Goal: Task Accomplishment & Management: Use online tool/utility

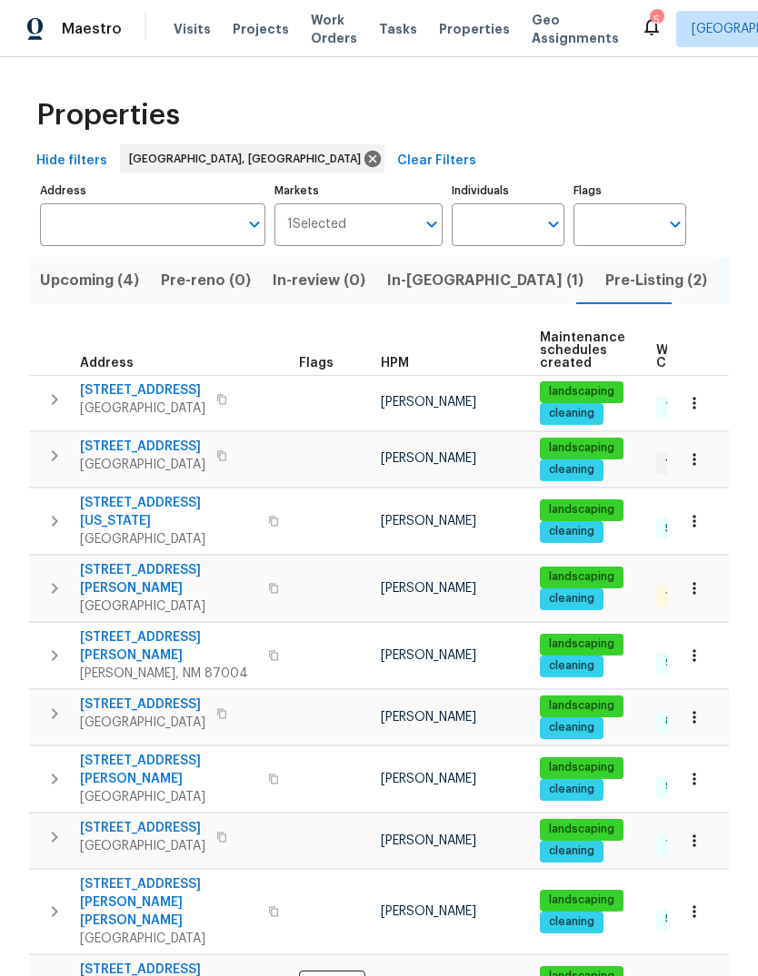
click at [605, 274] on span "Pre-Listing (2)" at bounding box center [656, 280] width 102 height 25
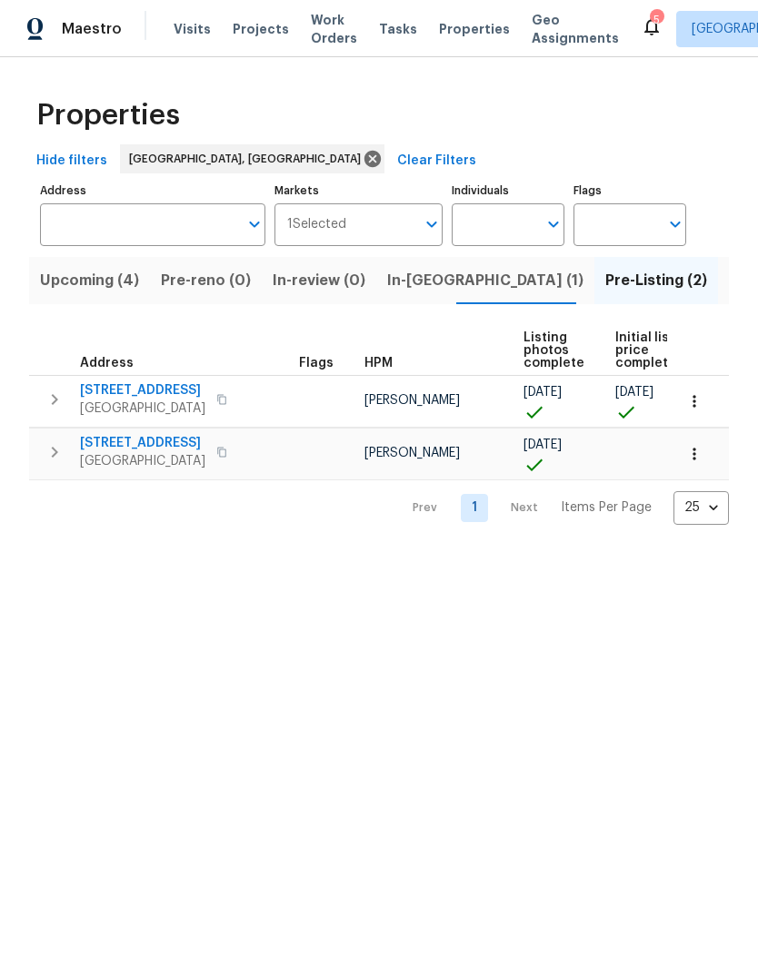
click at [119, 385] on span "[STREET_ADDRESS]" at bounding box center [142, 391] width 125 height 18
click at [728, 277] on span "Listed (23)" at bounding box center [766, 280] width 77 height 25
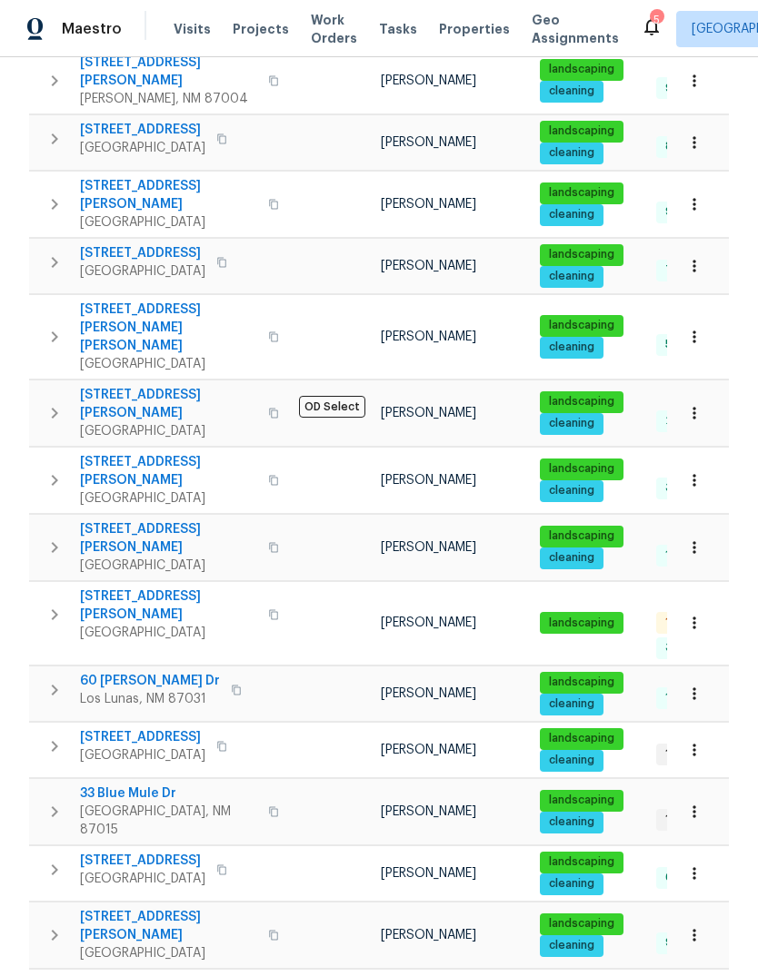
scroll to position [579, 0]
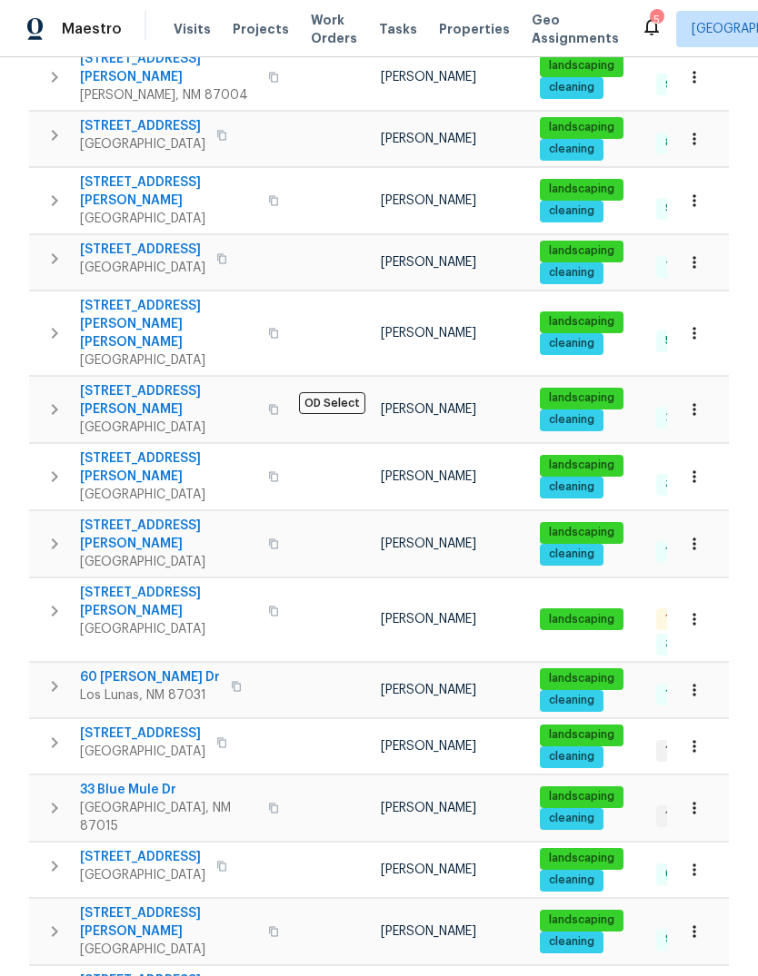
click at [154, 584] on span "7001 Edwina Ave NE" at bounding box center [168, 602] width 177 height 36
click at [649, 24] on div "3" at bounding box center [655, 20] width 13 height 18
click at [644, 23] on icon at bounding box center [651, 27] width 15 height 18
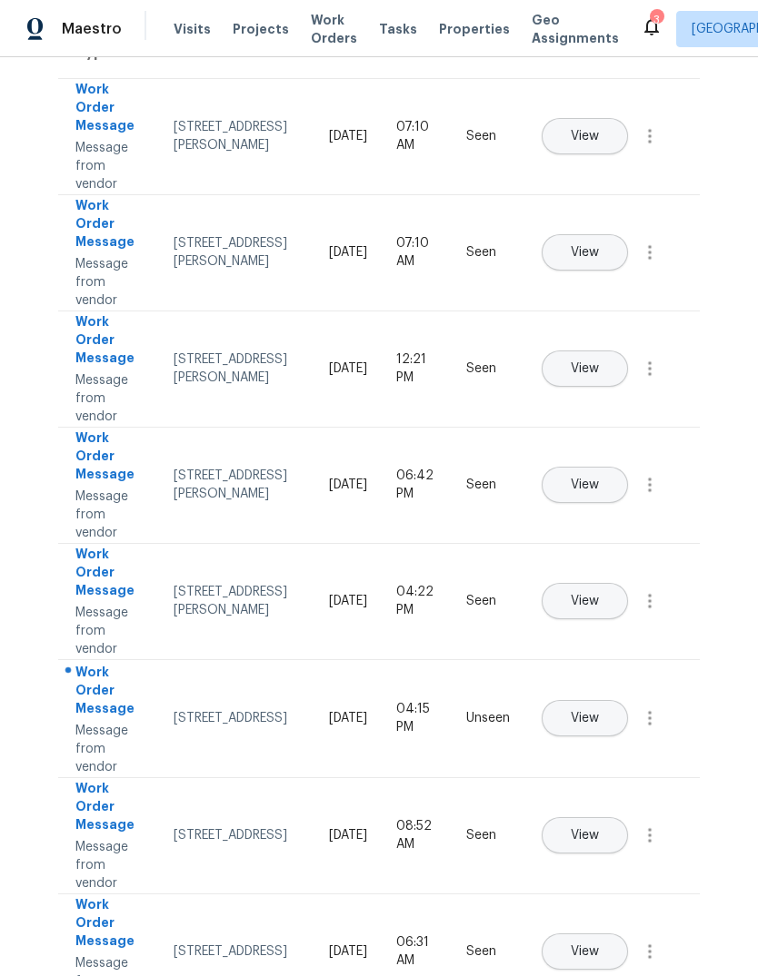
scroll to position [155, 0]
click at [599, 711] on span "View" at bounding box center [584, 718] width 28 height 14
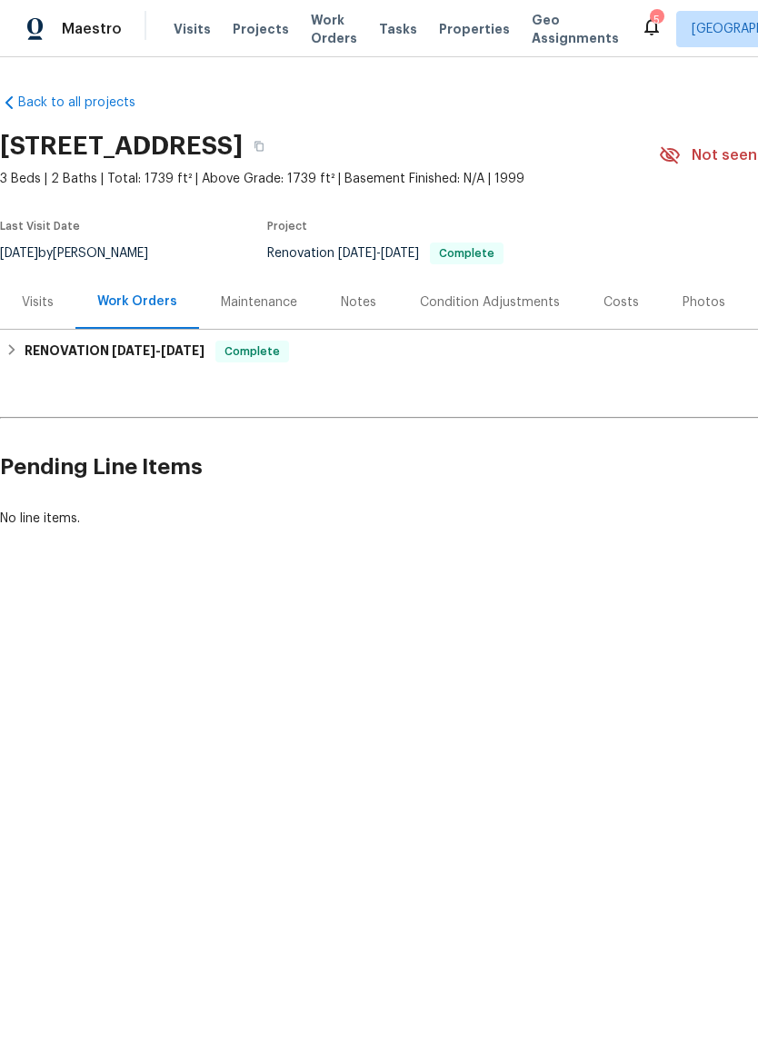
click at [25, 298] on div "Visits" at bounding box center [38, 302] width 32 height 18
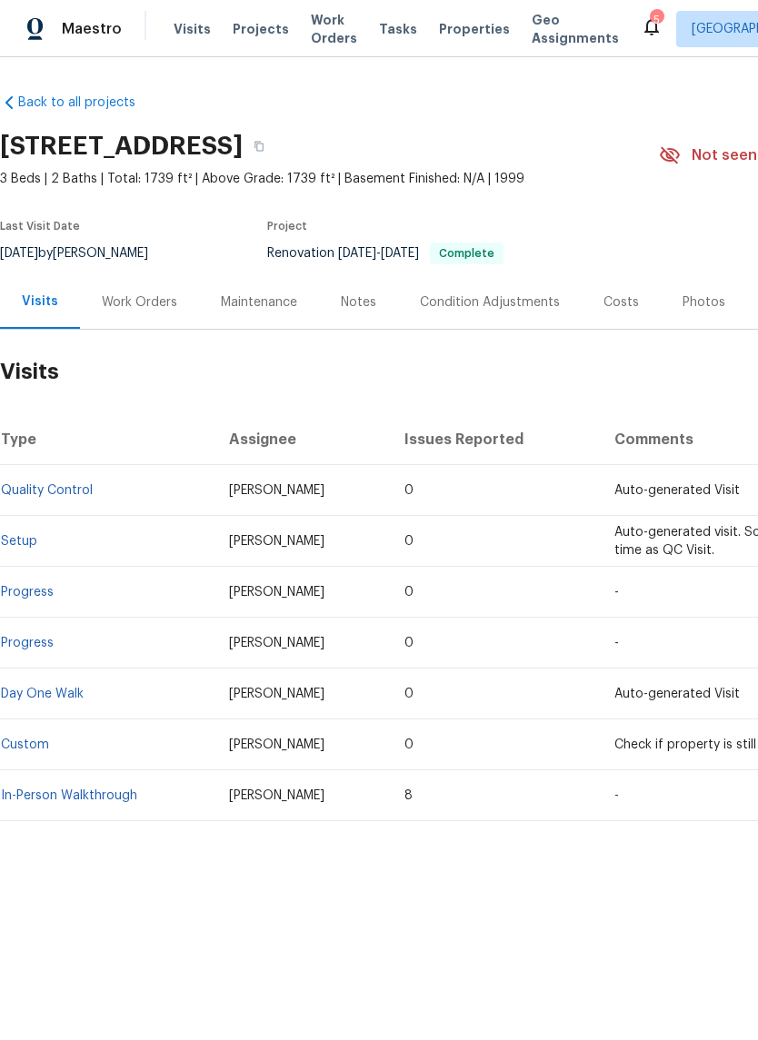
click at [63, 693] on link "Day One Walk" at bounding box center [42, 694] width 83 height 13
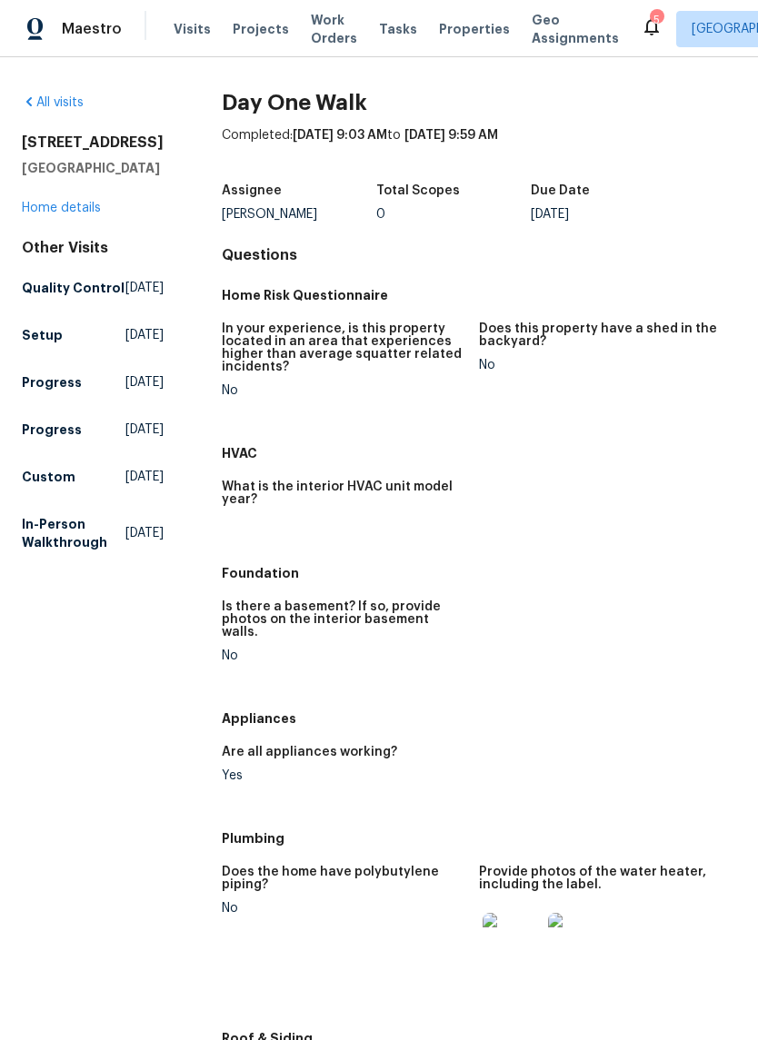
click at [46, 214] on link "Home details" at bounding box center [61, 208] width 79 height 13
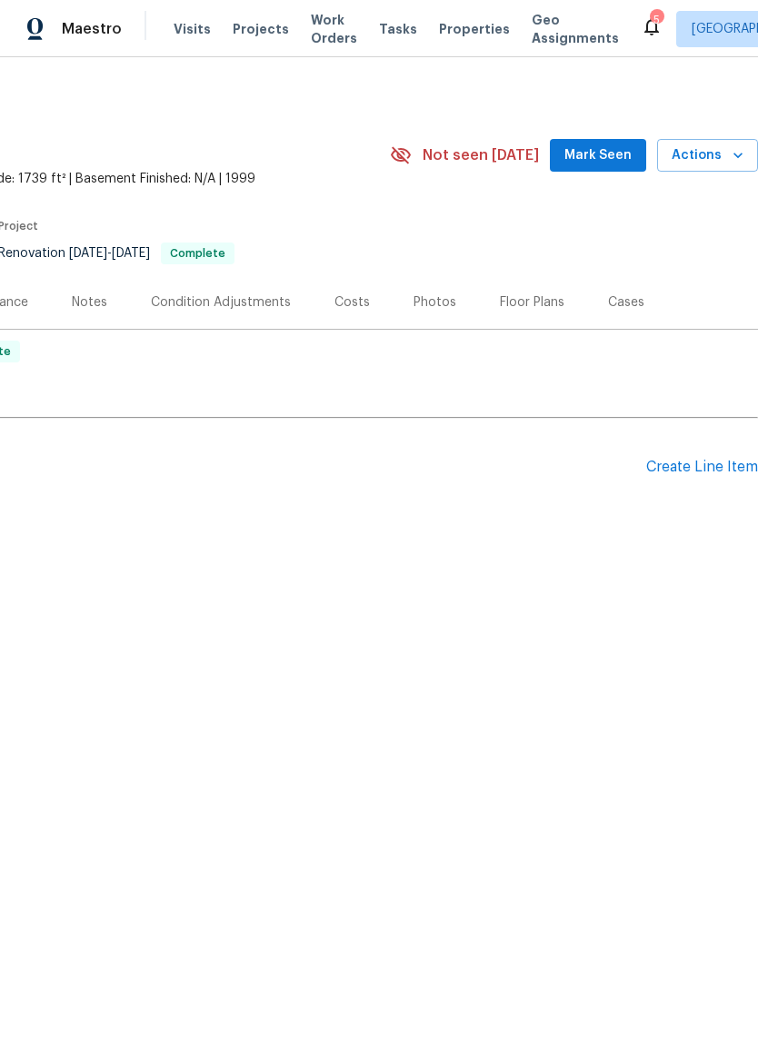
scroll to position [0, 269]
click at [520, 293] on div "Floor Plans" at bounding box center [532, 302] width 64 height 18
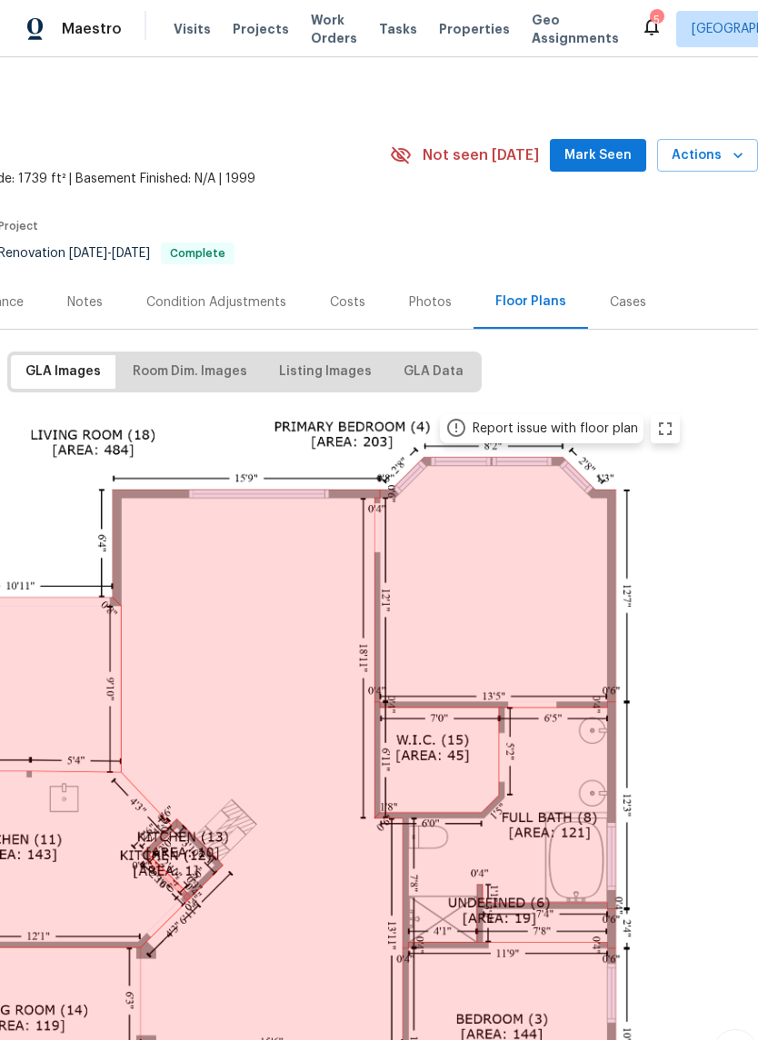
click at [599, 155] on span "Mark Seen" at bounding box center [597, 155] width 67 height 23
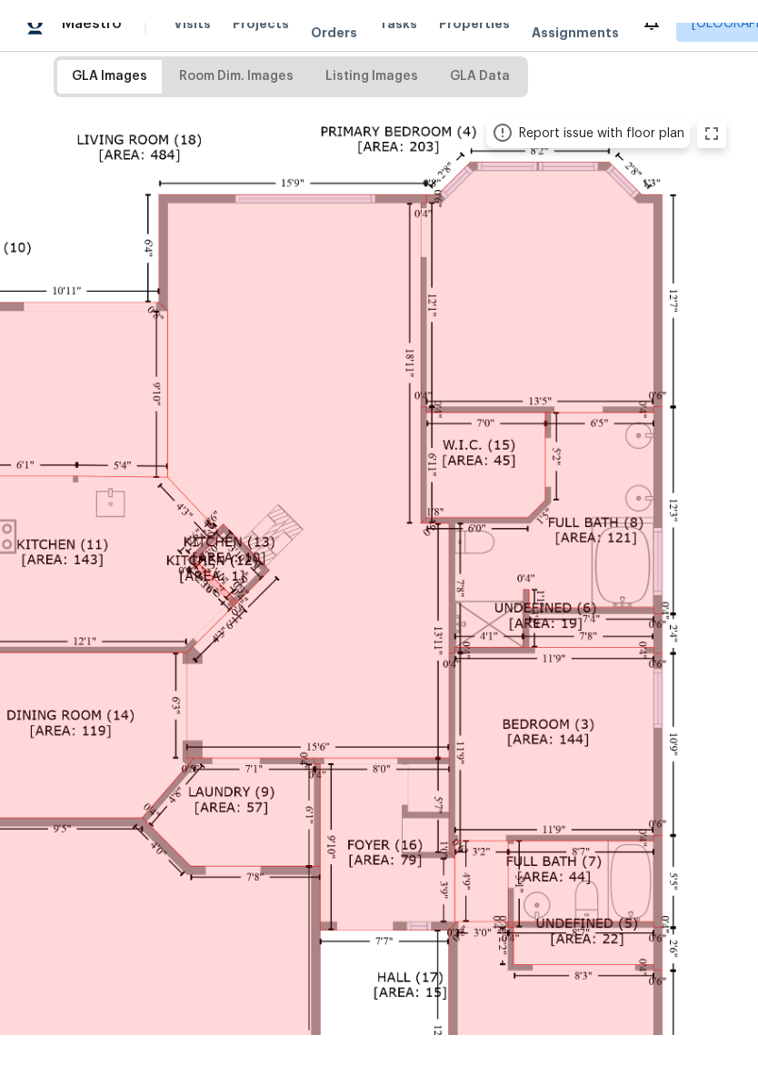
scroll to position [288, 223]
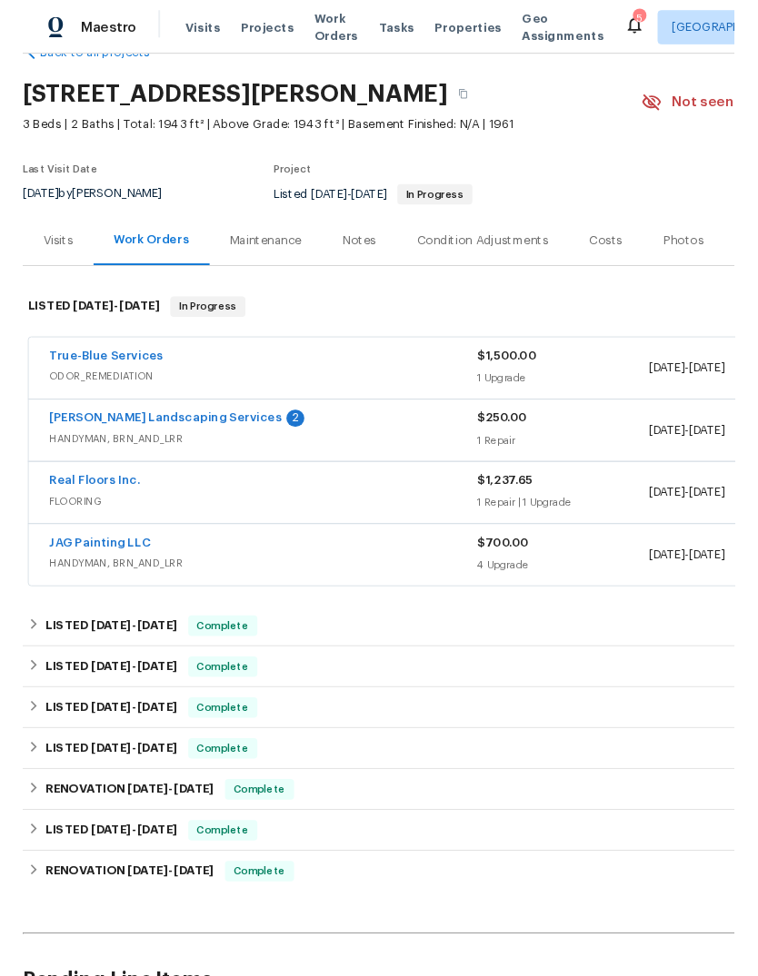
scroll to position [46, 0]
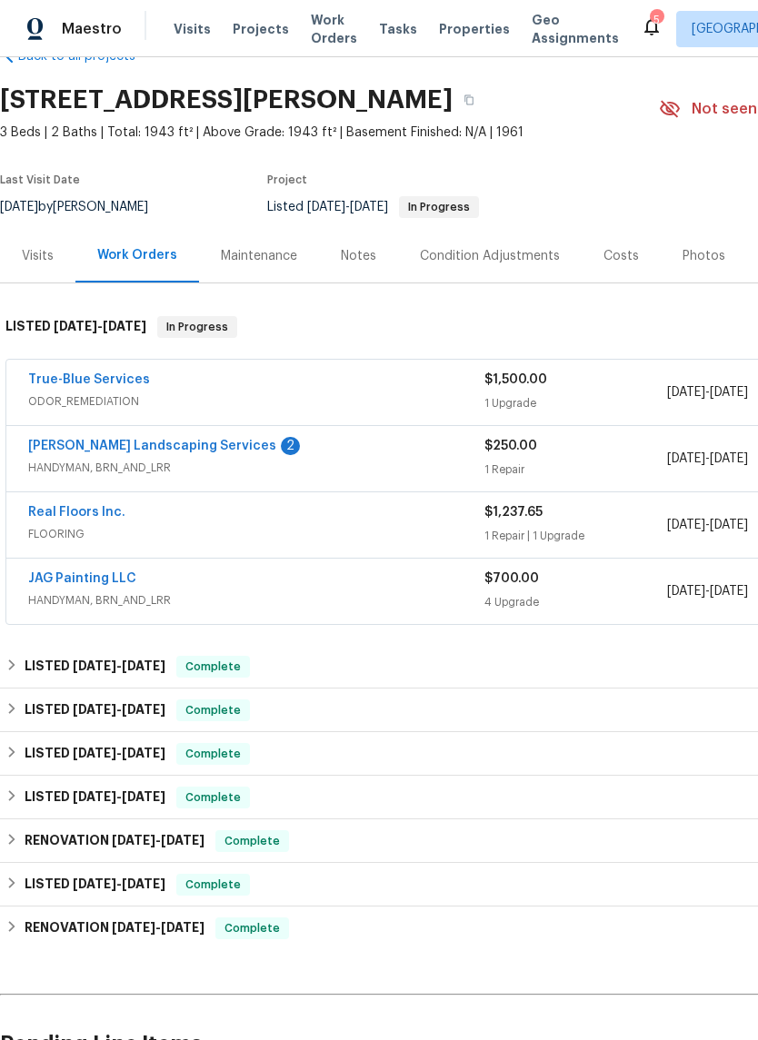
click at [122, 374] on link "True-Blue Services" at bounding box center [89, 379] width 122 height 13
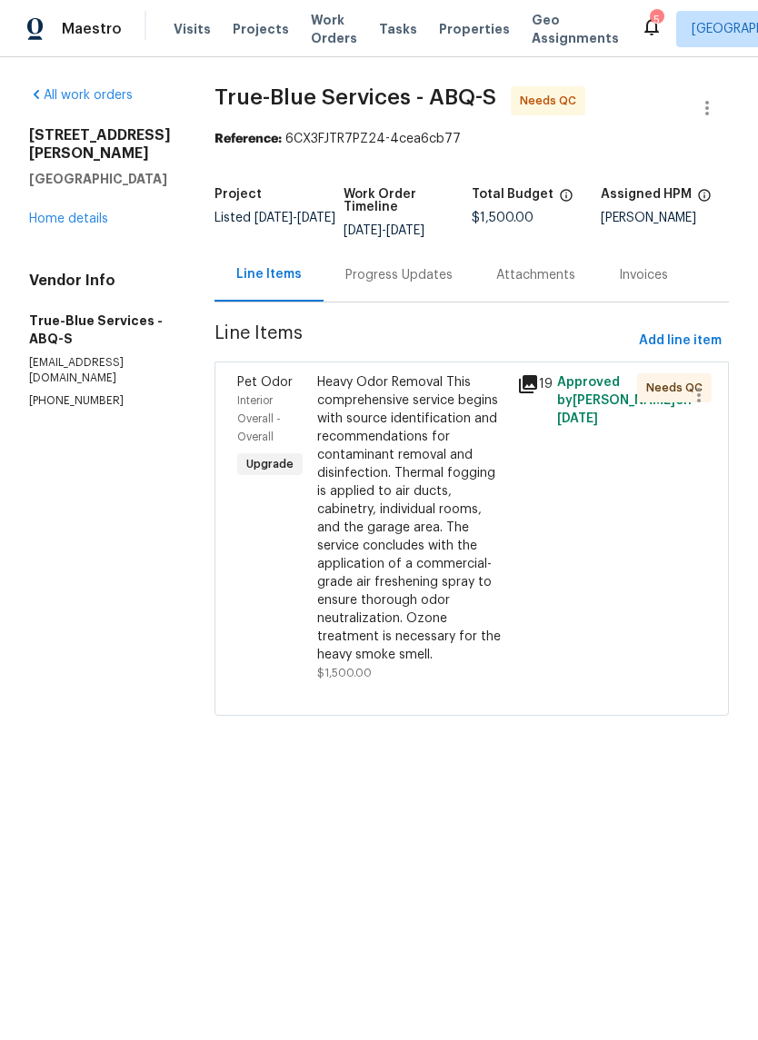
click at [453, 590] on div "Heavy Odor Removal This comprehensive service begins with source identification…" at bounding box center [411, 518] width 189 height 291
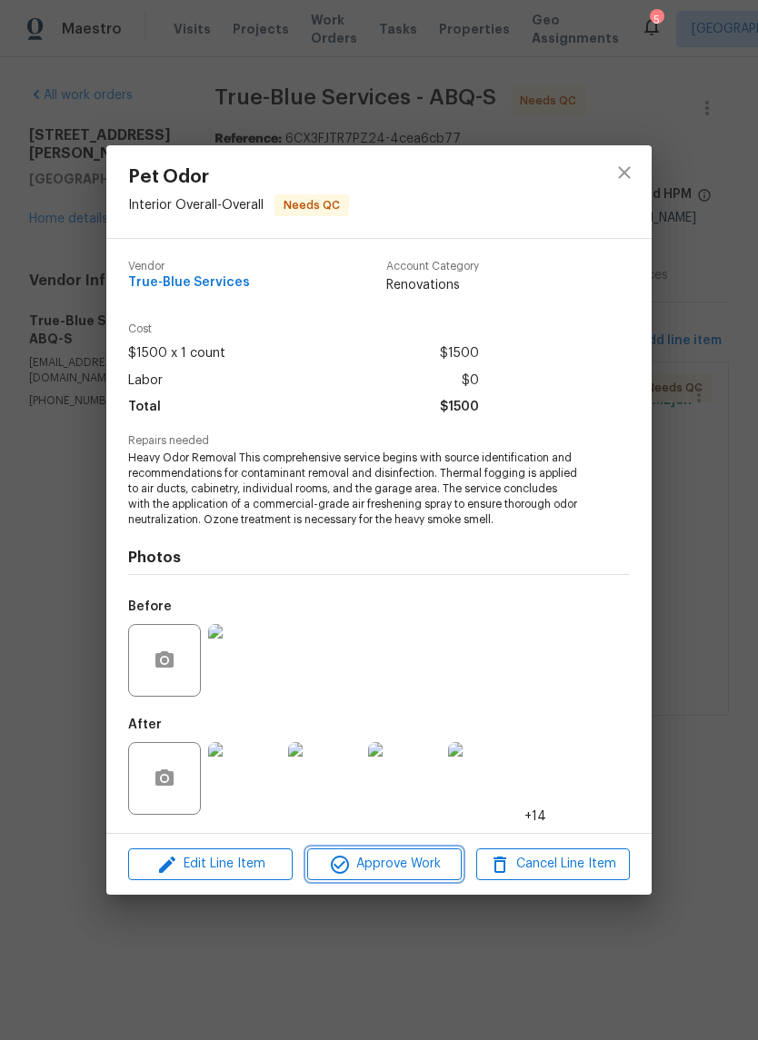
click at [404, 861] on span "Approve Work" at bounding box center [383, 864] width 143 height 23
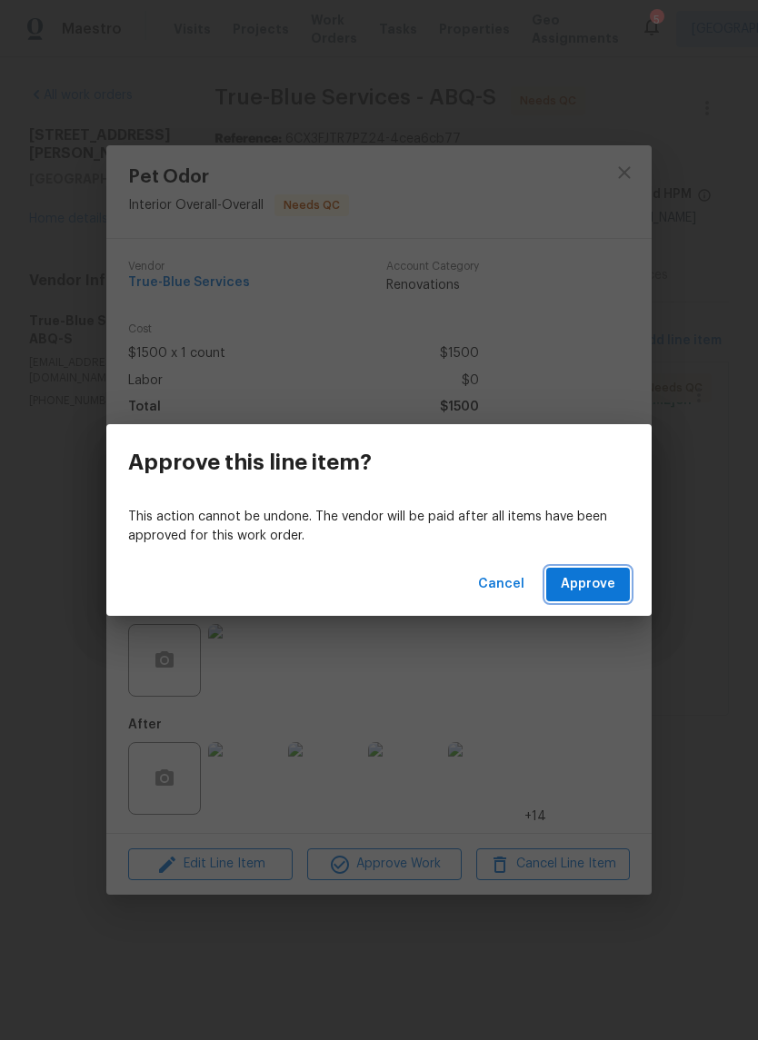
click at [590, 580] on span "Approve" at bounding box center [587, 584] width 55 height 23
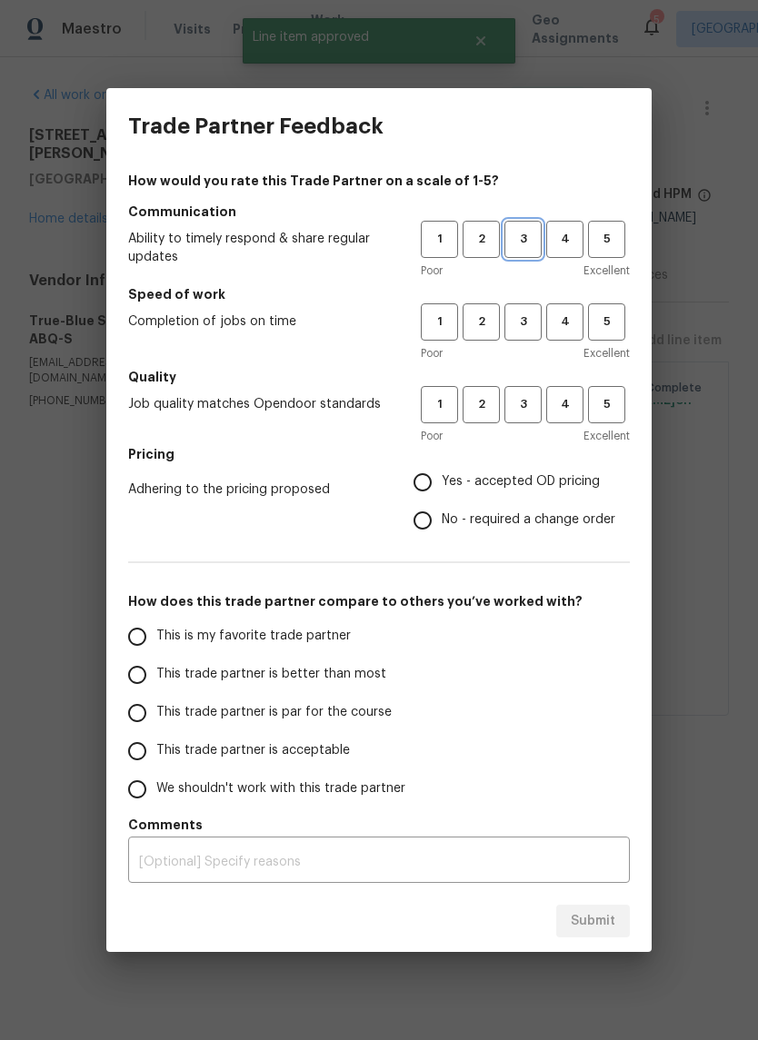
click at [538, 231] on span "3" at bounding box center [523, 239] width 34 height 21
click at [524, 318] on span "3" at bounding box center [523, 322] width 34 height 21
click at [522, 408] on span "3" at bounding box center [523, 404] width 34 height 21
click at [422, 481] on input "Yes - accepted OD pricing" at bounding box center [422, 482] width 38 height 38
radio input "true"
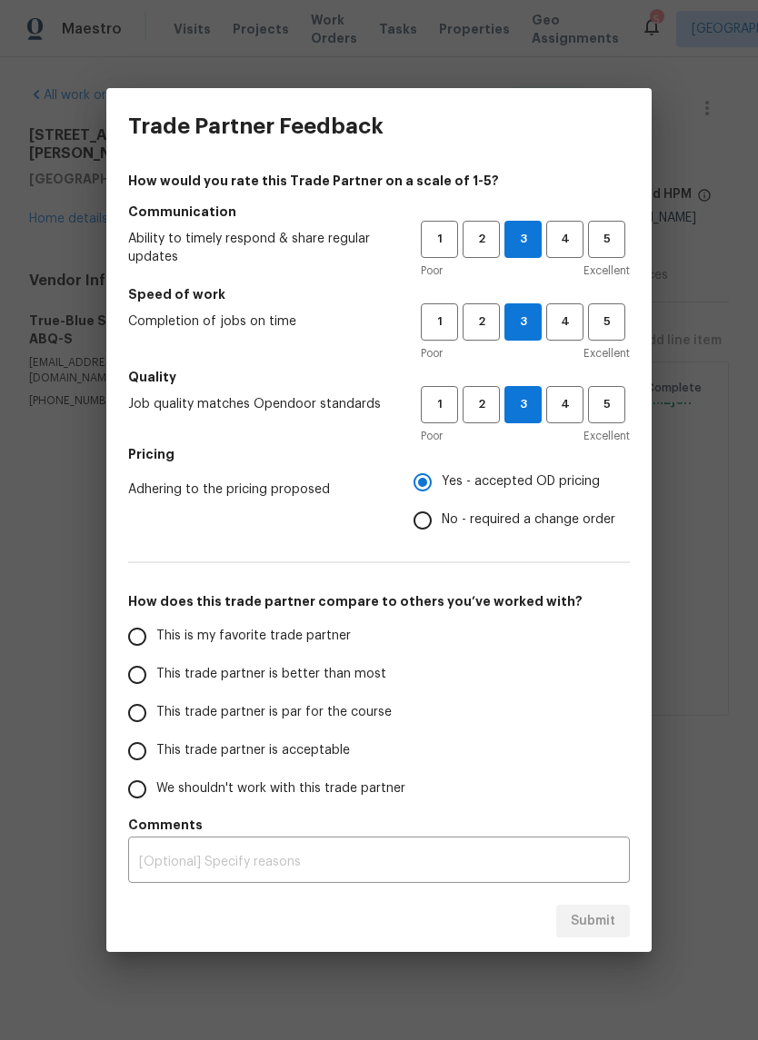
click at [142, 664] on input "This trade partner is better than most" at bounding box center [137, 675] width 38 height 38
click at [594, 928] on span "Submit" at bounding box center [592, 921] width 45 height 23
radio input "true"
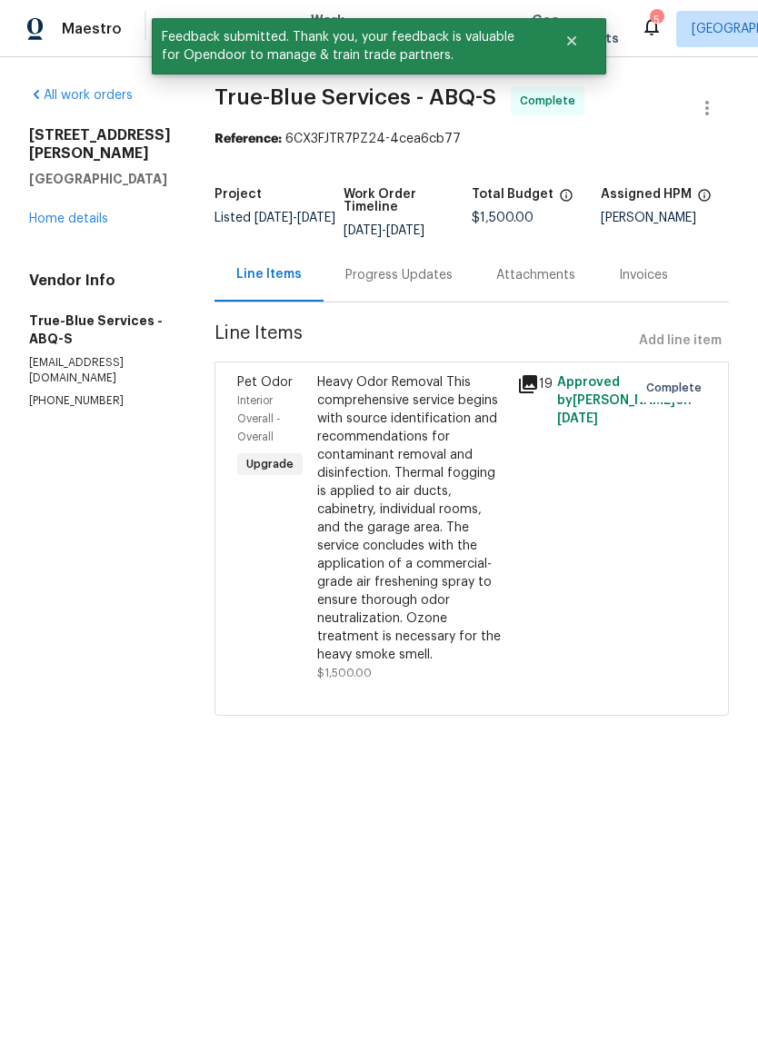
click at [408, 581] on div "Heavy Odor Removal This comprehensive service begins with source identification…" at bounding box center [411, 518] width 189 height 291
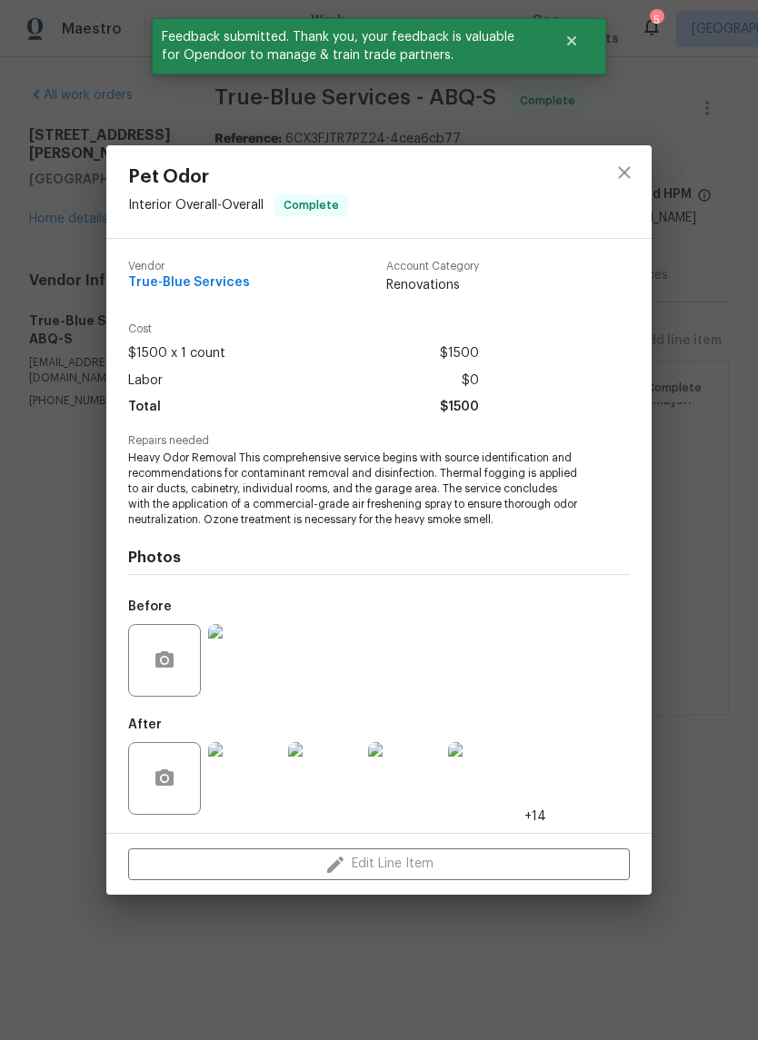
click at [245, 770] on img at bounding box center [244, 778] width 73 height 73
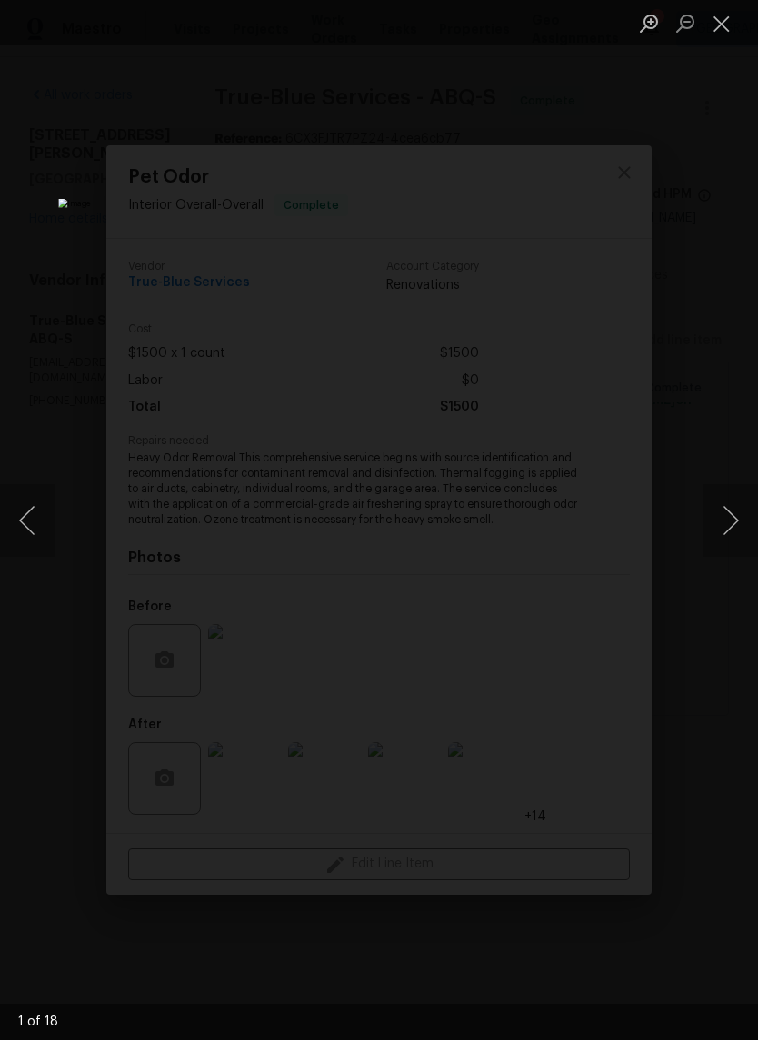
click at [721, 521] on button "Next image" at bounding box center [730, 520] width 55 height 73
click at [726, 519] on button "Next image" at bounding box center [730, 520] width 55 height 73
click at [728, 521] on button "Next image" at bounding box center [730, 520] width 55 height 73
click at [34, 526] on button "Previous image" at bounding box center [27, 520] width 55 height 73
click at [730, 517] on button "Next image" at bounding box center [730, 520] width 55 height 73
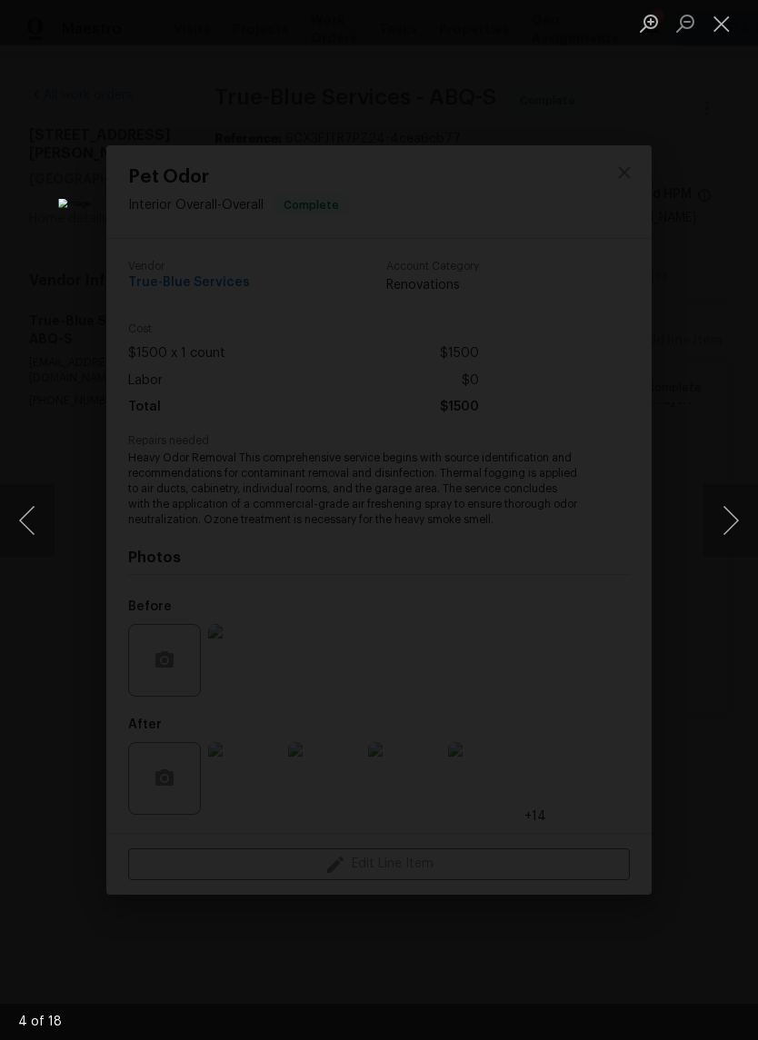
click at [727, 524] on button "Next image" at bounding box center [730, 520] width 55 height 73
click at [728, 518] on button "Next image" at bounding box center [730, 520] width 55 height 73
click at [722, 515] on button "Next image" at bounding box center [730, 520] width 55 height 73
click at [727, 523] on button "Next image" at bounding box center [730, 520] width 55 height 73
click at [728, 525] on button "Next image" at bounding box center [730, 520] width 55 height 73
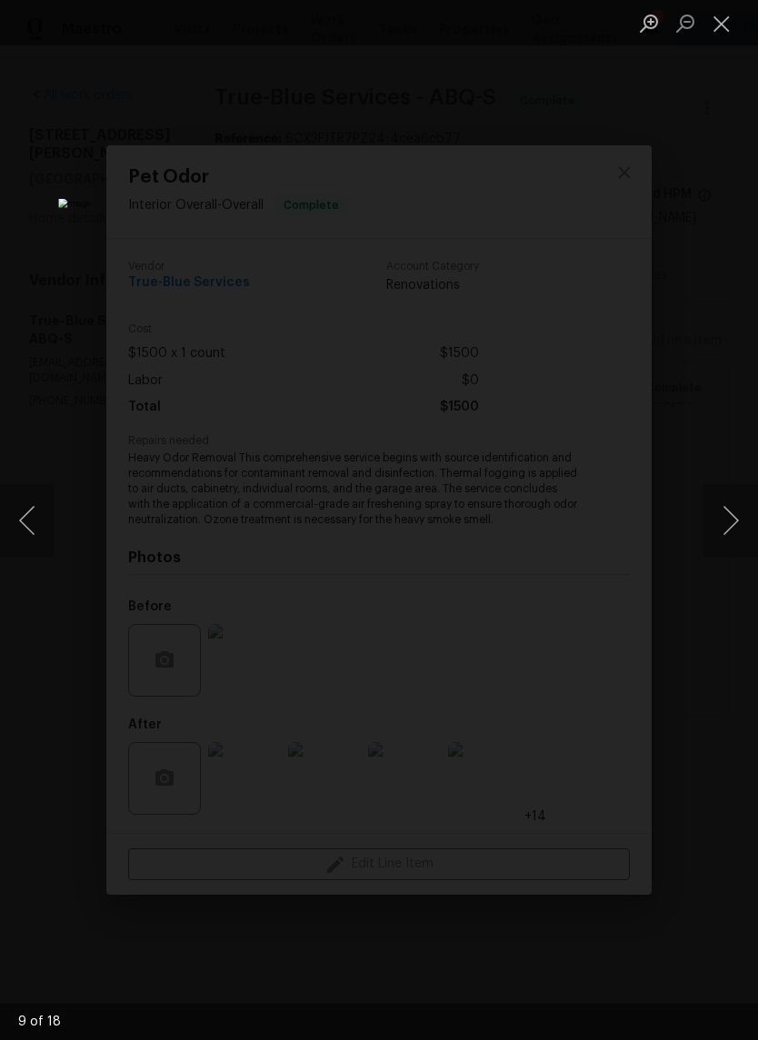
click at [725, 527] on button "Next image" at bounding box center [730, 520] width 55 height 73
click at [727, 530] on button "Next image" at bounding box center [730, 520] width 55 height 73
click at [729, 522] on button "Next image" at bounding box center [730, 520] width 55 height 73
click at [722, 520] on button "Next image" at bounding box center [730, 520] width 55 height 73
click at [723, 527] on button "Next image" at bounding box center [730, 520] width 55 height 73
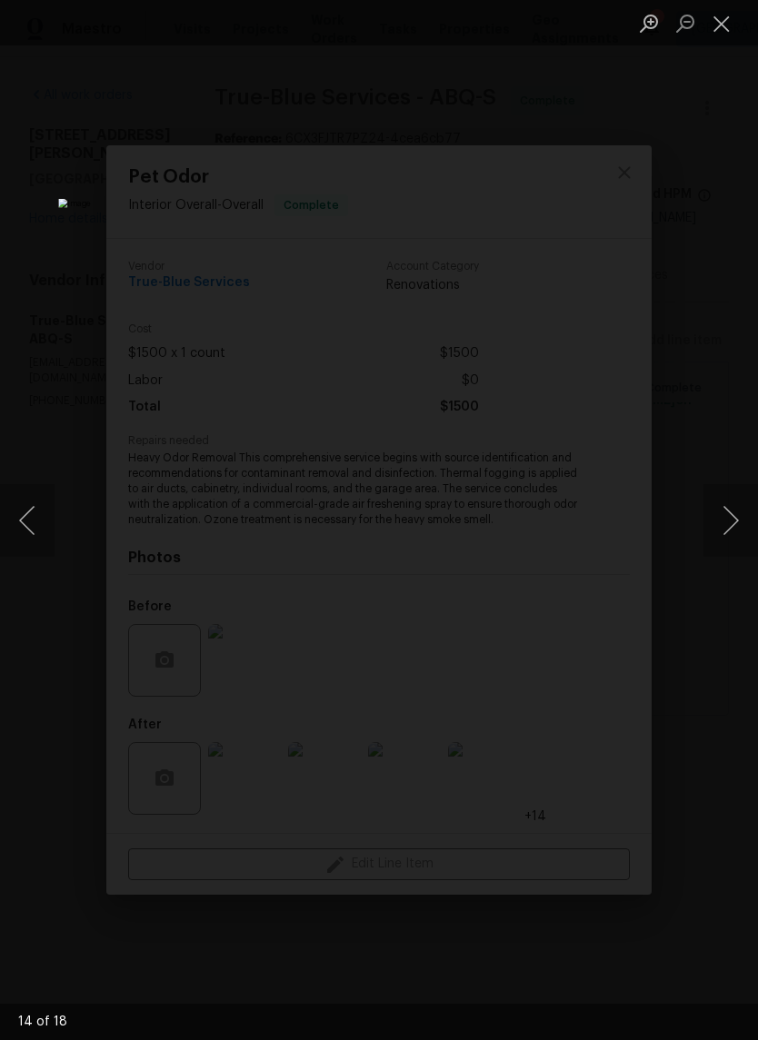
click at [716, 31] on button "Close lightbox" at bounding box center [721, 23] width 36 height 32
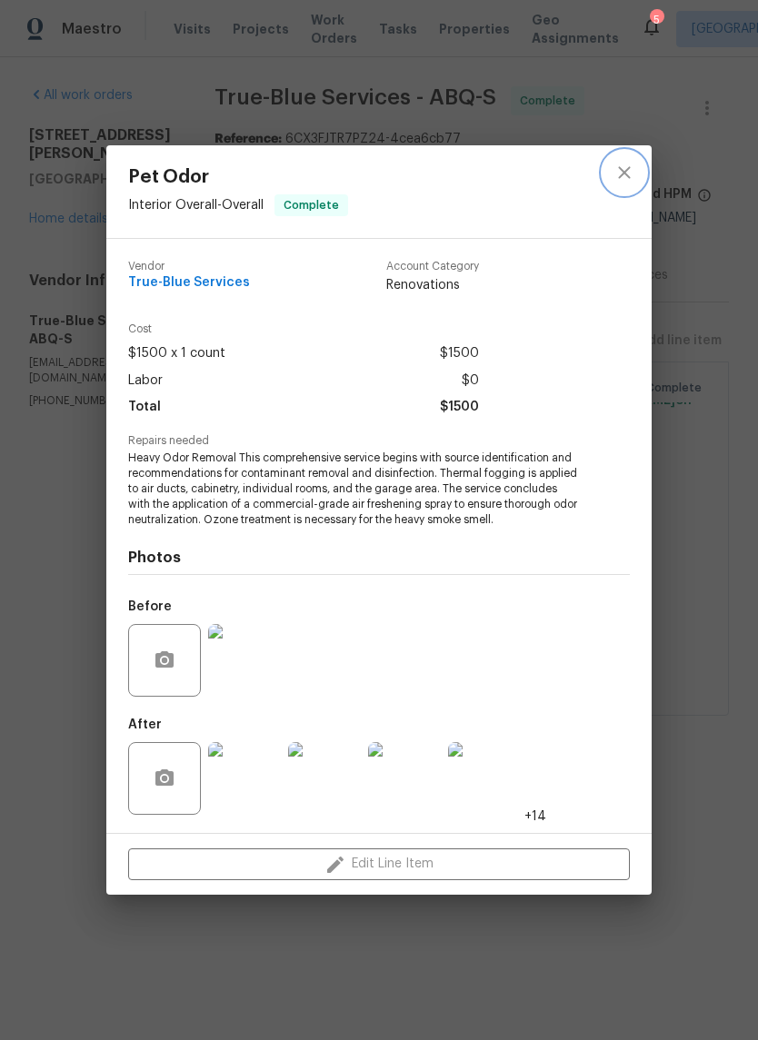
click at [627, 170] on icon "close" at bounding box center [624, 173] width 12 height 12
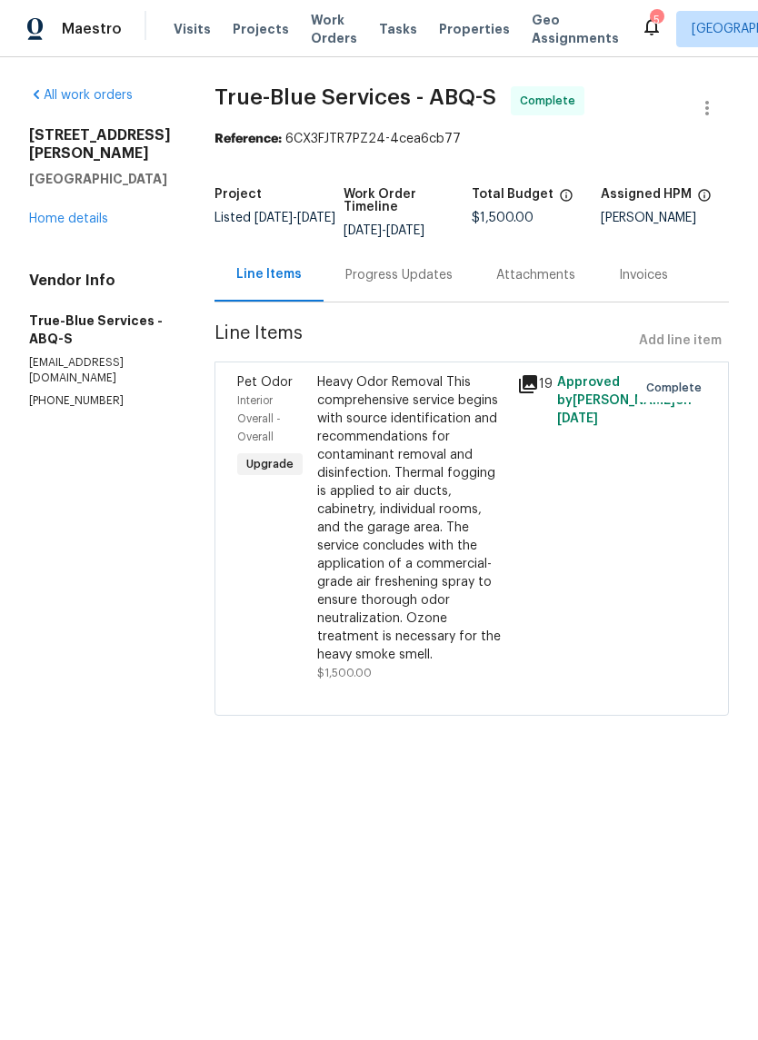
click at [77, 213] on link "Home details" at bounding box center [68, 219] width 79 height 13
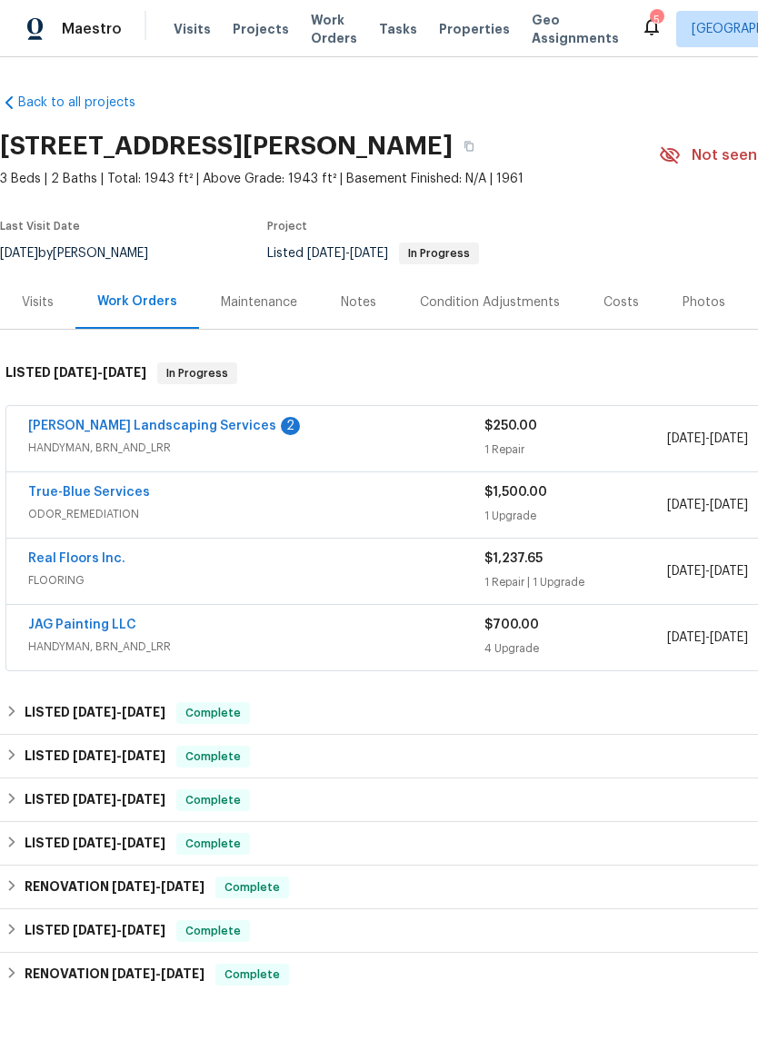
click at [88, 421] on link "Rodriguez Landscaping Services" at bounding box center [152, 426] width 248 height 13
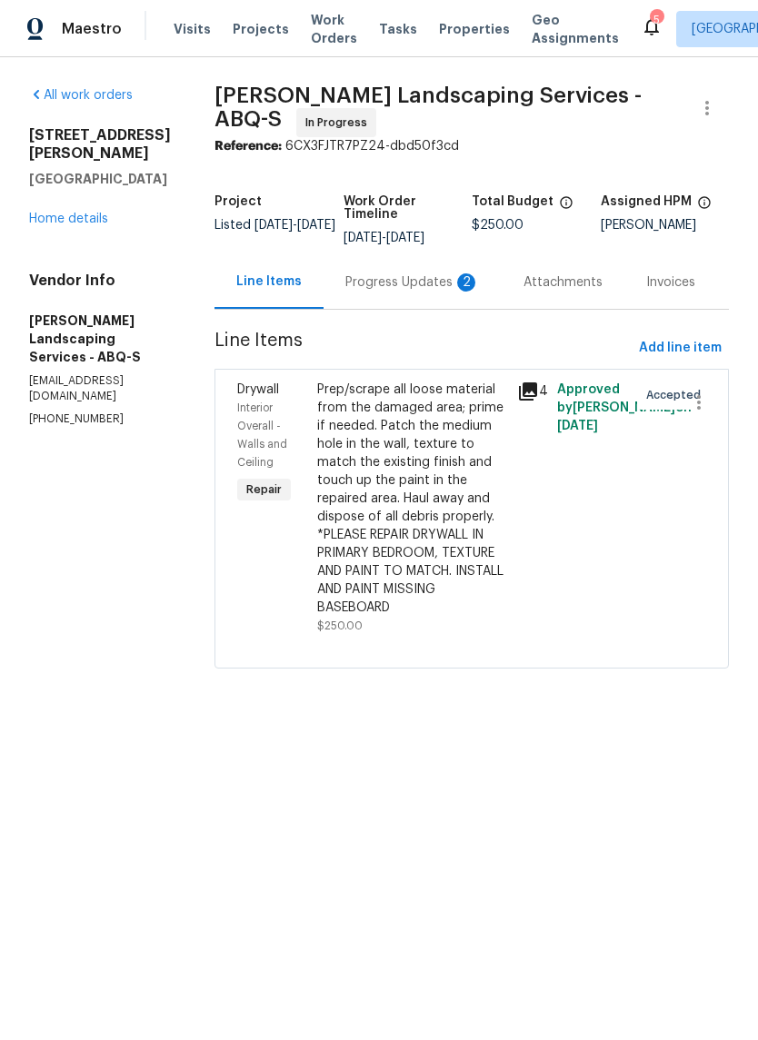
click at [445, 483] on div "Prep/scrape all loose material from the damaged area; prime if needed. Patch th…" at bounding box center [411, 499] width 189 height 236
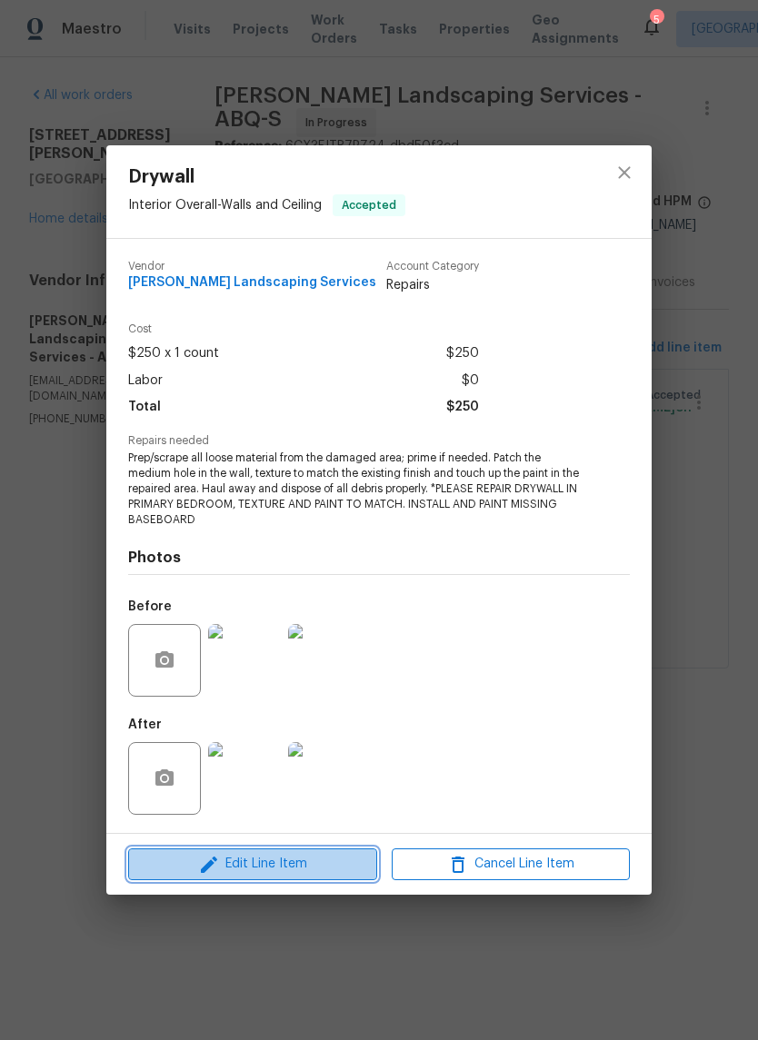
click at [309, 867] on span "Edit Line Item" at bounding box center [253, 864] width 238 height 23
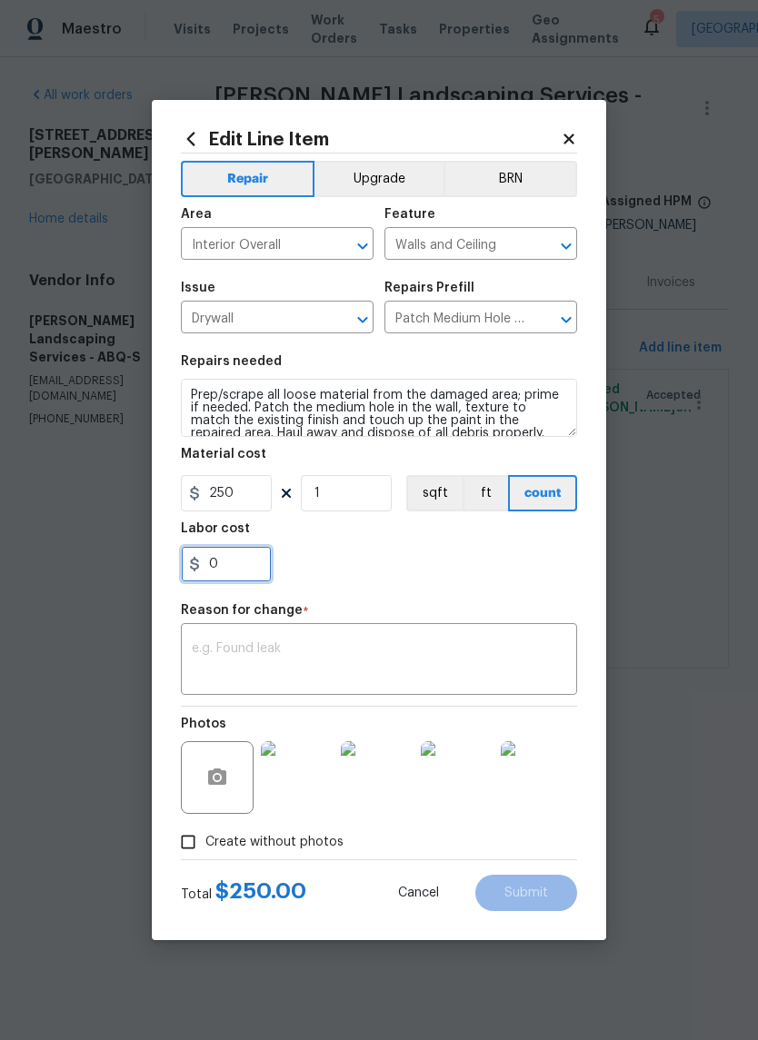
click at [233, 576] on input "0" at bounding box center [226, 564] width 91 height 36
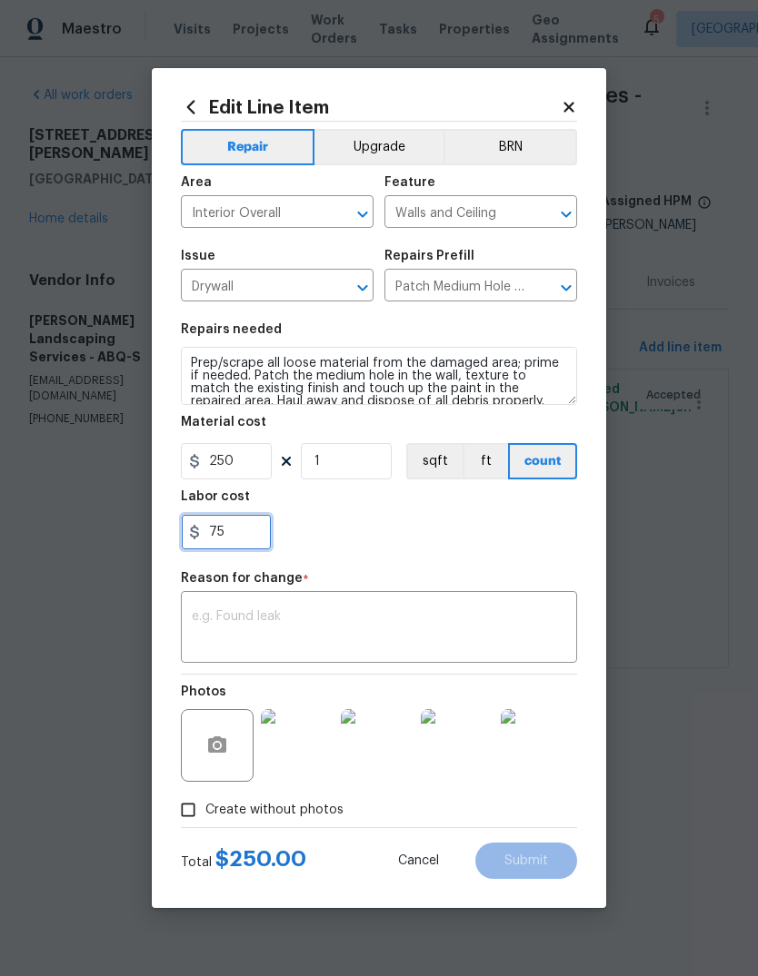
type input "75"
click at [269, 604] on div "x ​" at bounding box center [379, 629] width 396 height 67
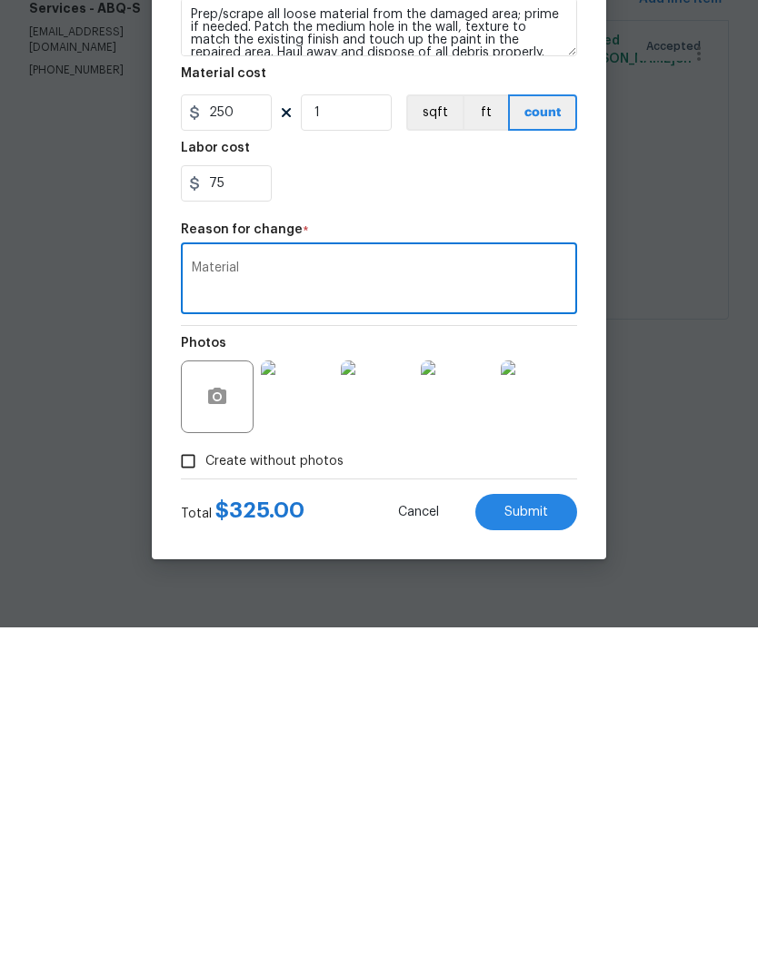
type textarea "Material"
click at [536, 855] on span "Submit" at bounding box center [526, 862] width 44 height 14
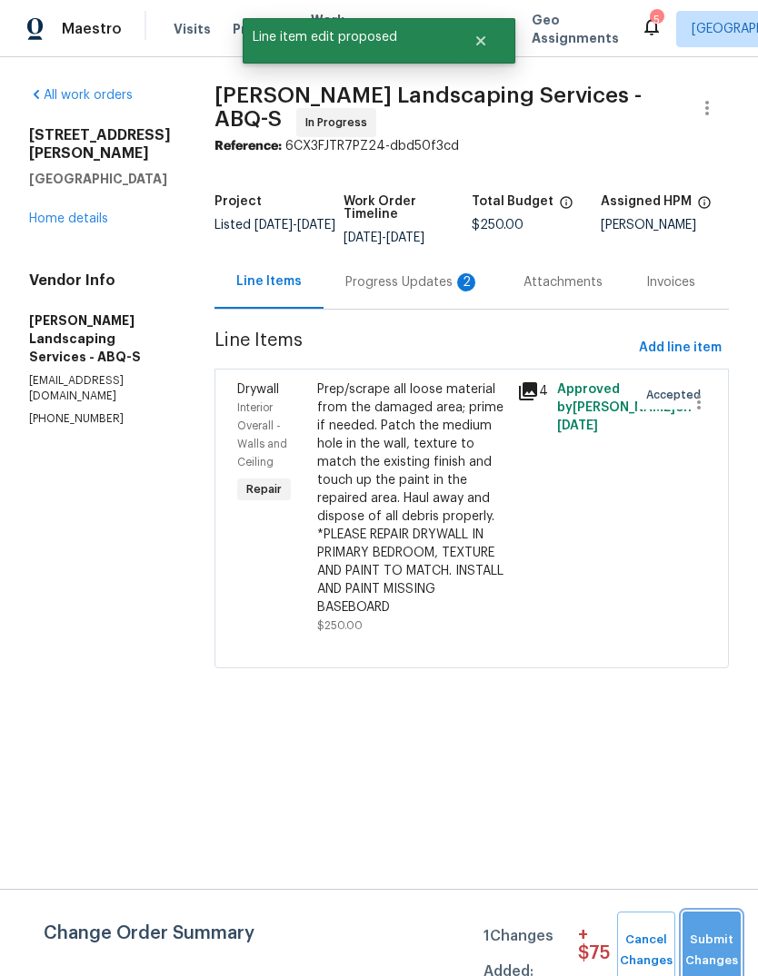
click at [709, 939] on span "Submit Changes" at bounding box center [711, 951] width 40 height 42
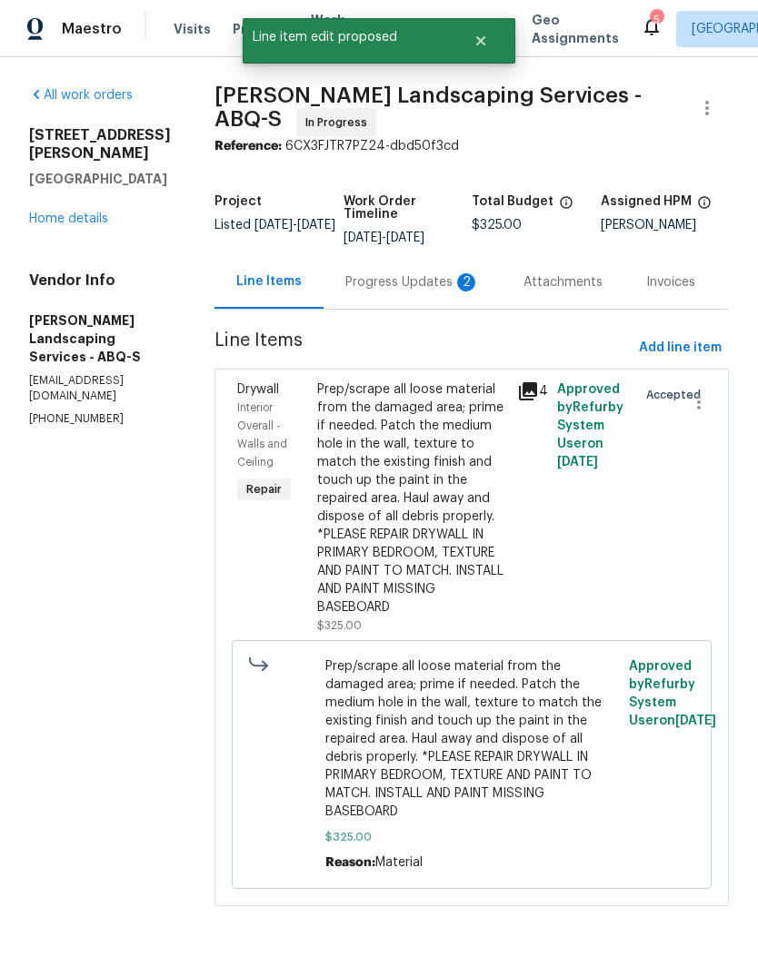
click at [402, 292] on div "Progress Updates 2" at bounding box center [412, 282] width 134 height 18
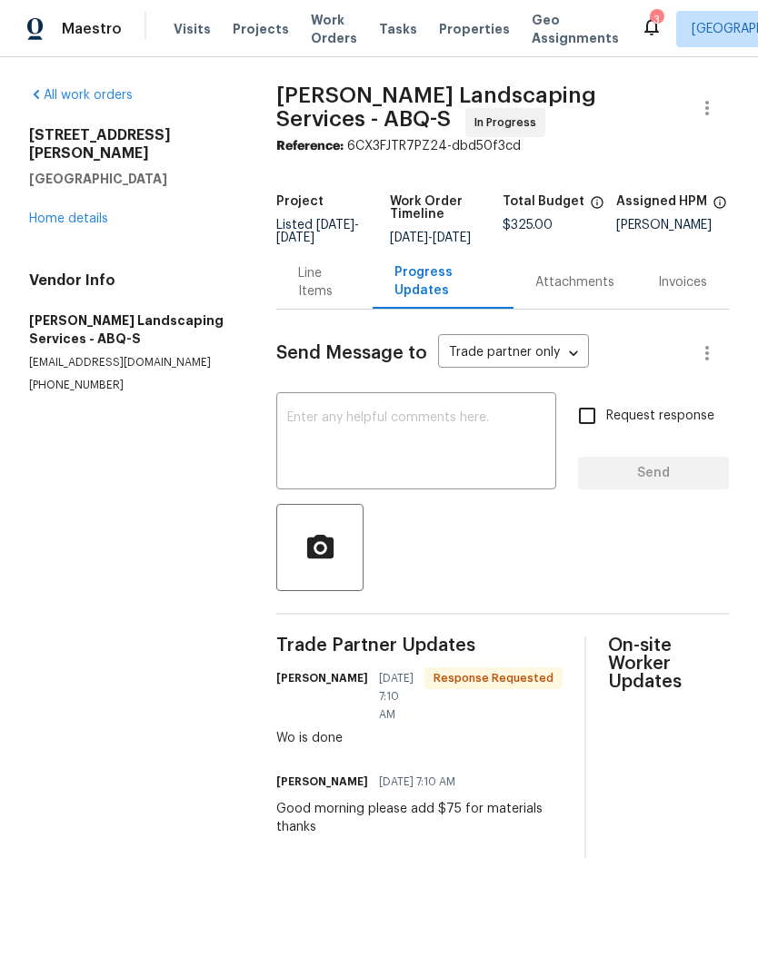
click at [326, 437] on textarea at bounding box center [416, 443] width 258 height 64
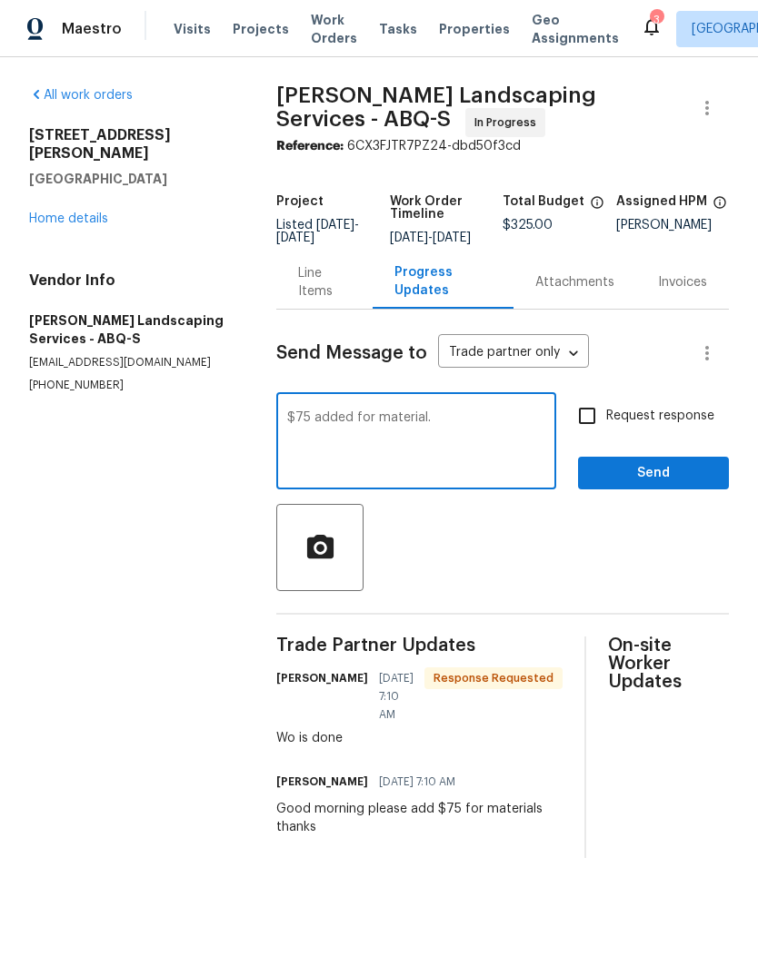
type textarea "$75 added for material."
click at [665, 474] on button "Send" at bounding box center [653, 474] width 151 height 34
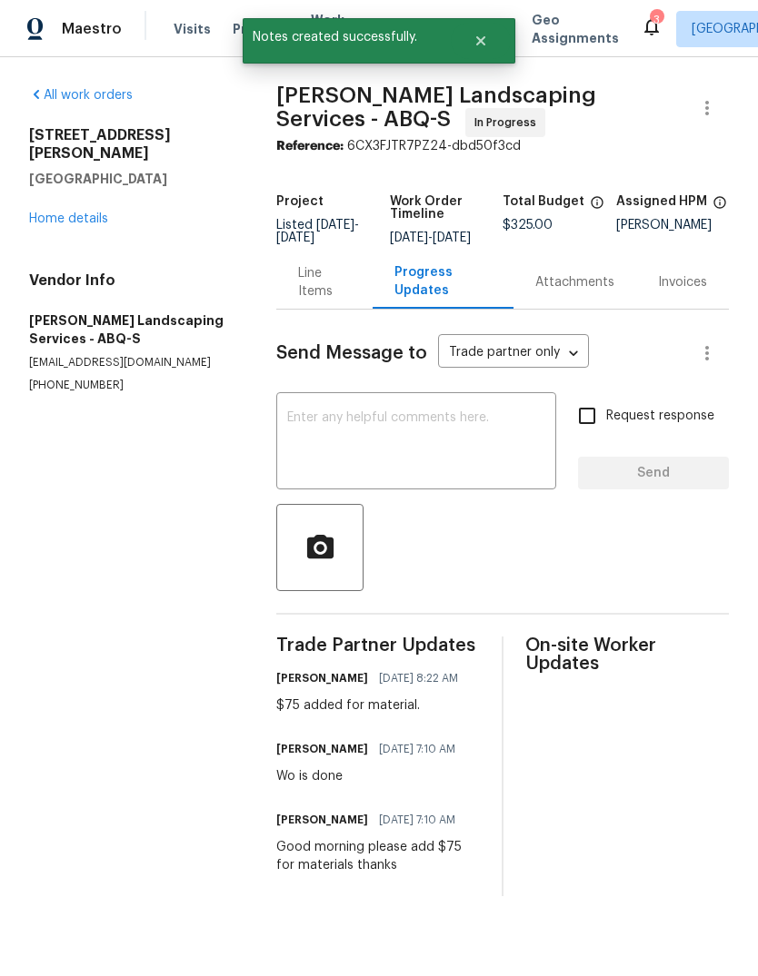
click at [67, 213] on link "Home details" at bounding box center [68, 219] width 79 height 13
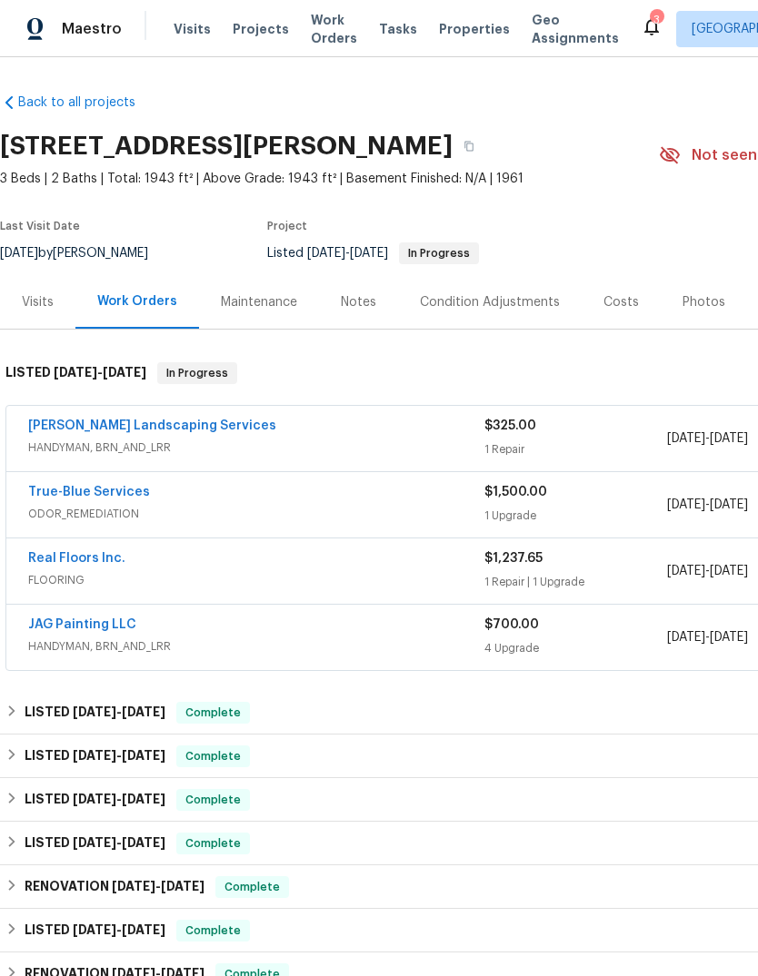
click at [85, 420] on link "Rodriguez Landscaping Services" at bounding box center [152, 426] width 248 height 13
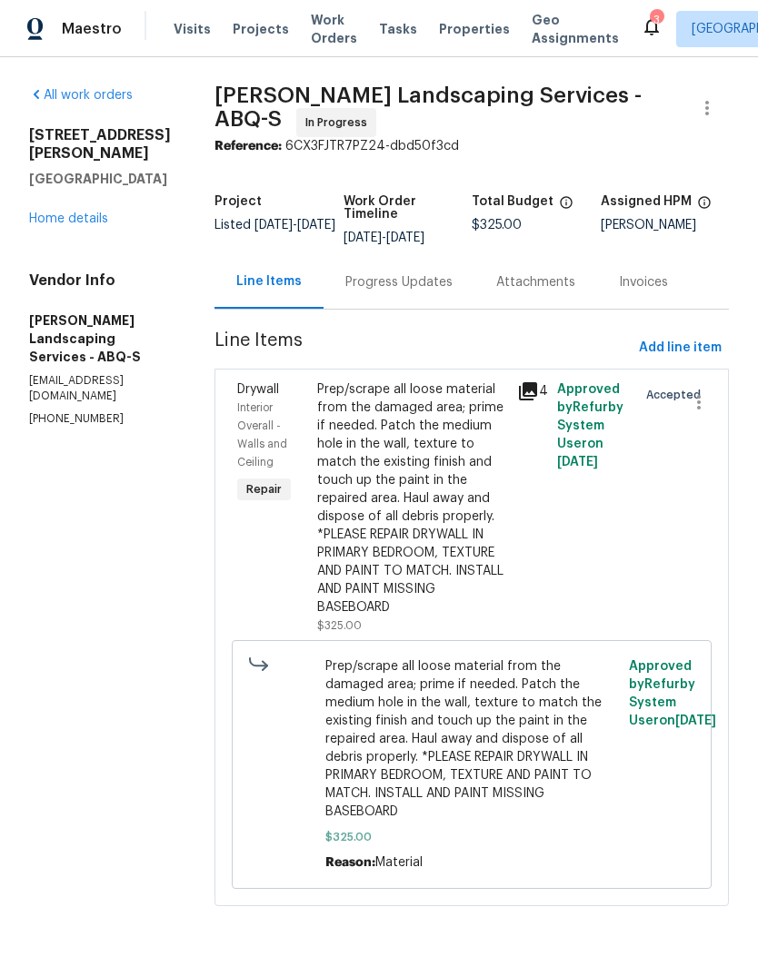
click at [437, 292] on div "Progress Updates" at bounding box center [398, 282] width 107 height 18
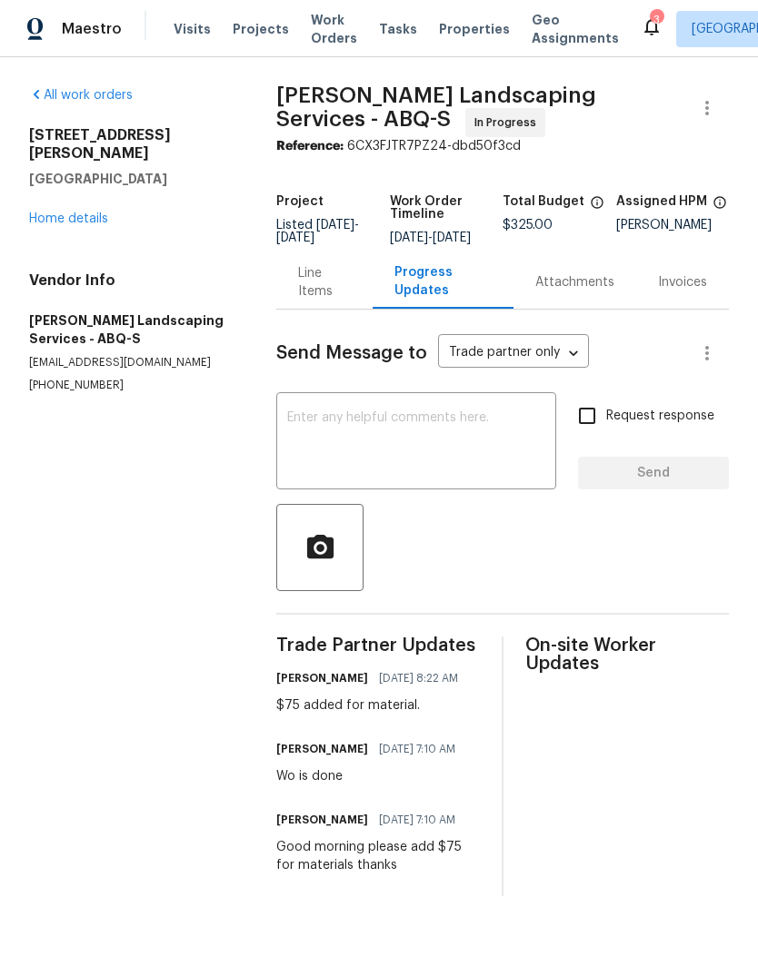
click at [308, 425] on textarea at bounding box center [416, 443] width 258 height 64
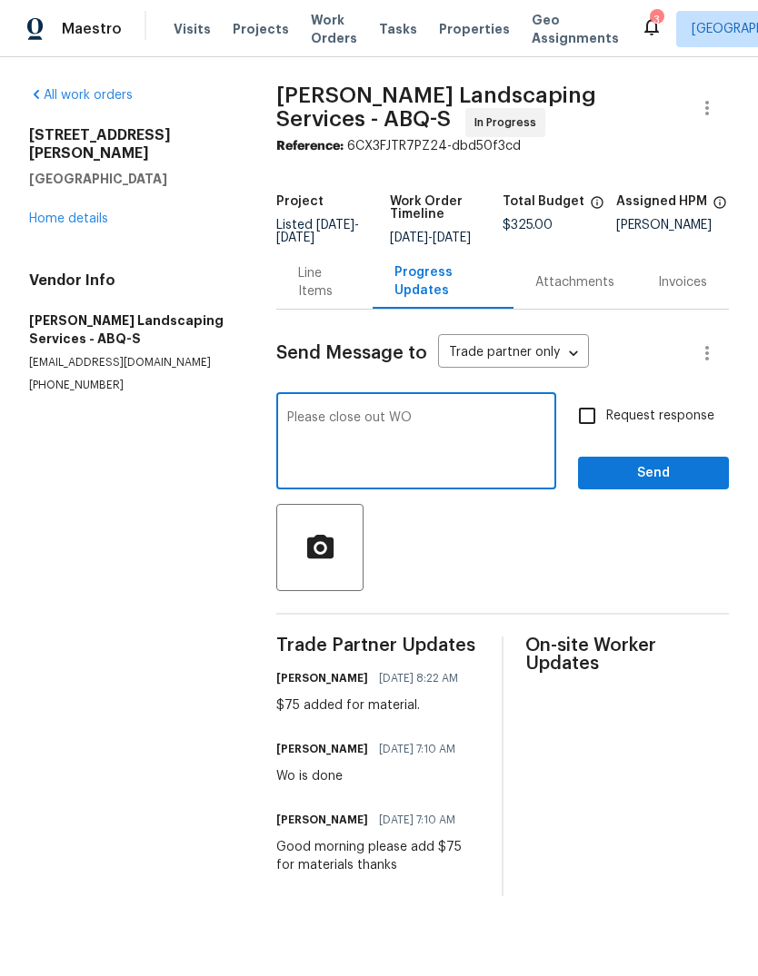
type textarea "Please close out WO"
click at [659, 474] on button "Send" at bounding box center [653, 474] width 151 height 34
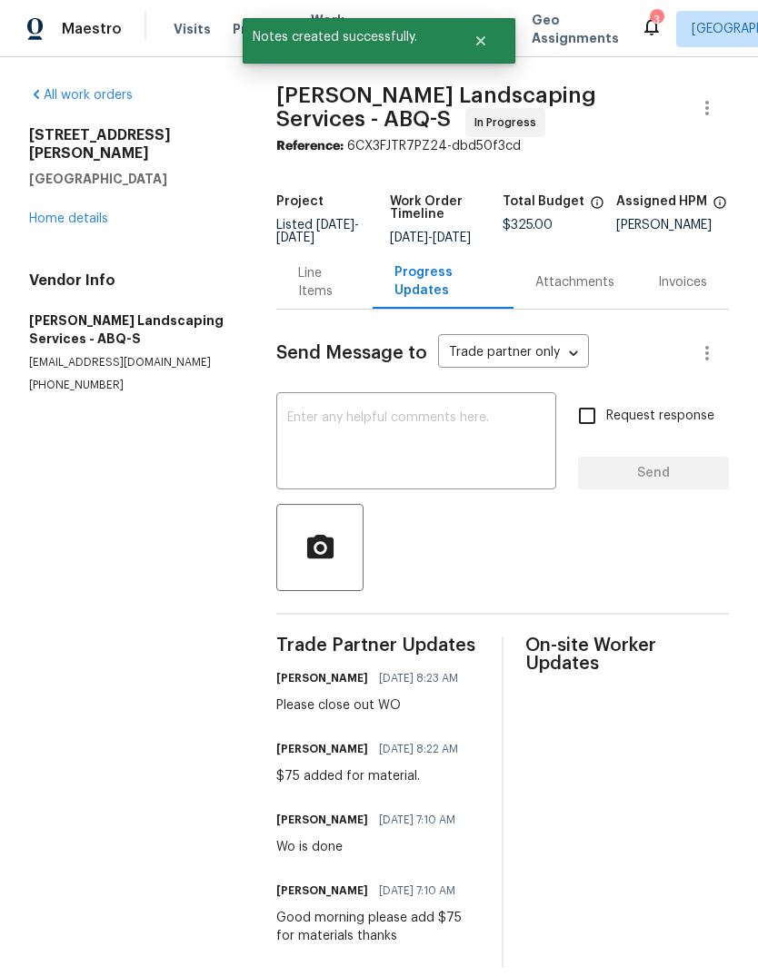
click at [640, 20] on icon at bounding box center [651, 26] width 22 height 22
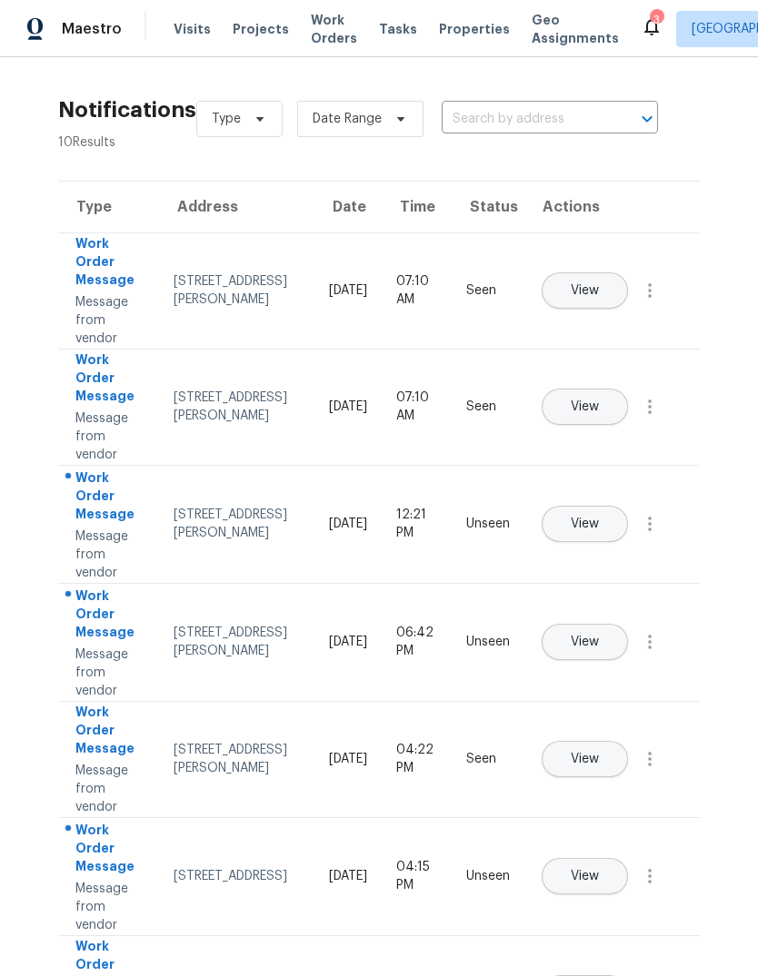
click at [599, 518] on span "View" at bounding box center [584, 525] width 28 height 14
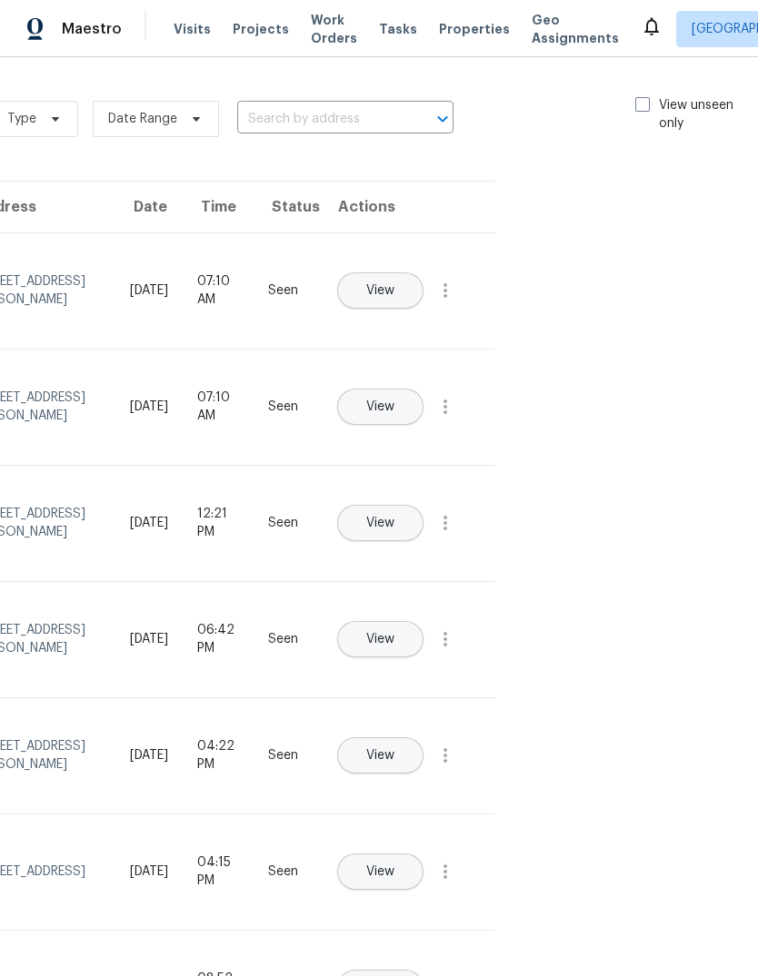
scroll to position [0, 204]
click at [641, 100] on span at bounding box center [642, 104] width 15 height 15
click at [641, 100] on input "View unseen only" at bounding box center [641, 102] width 12 height 12
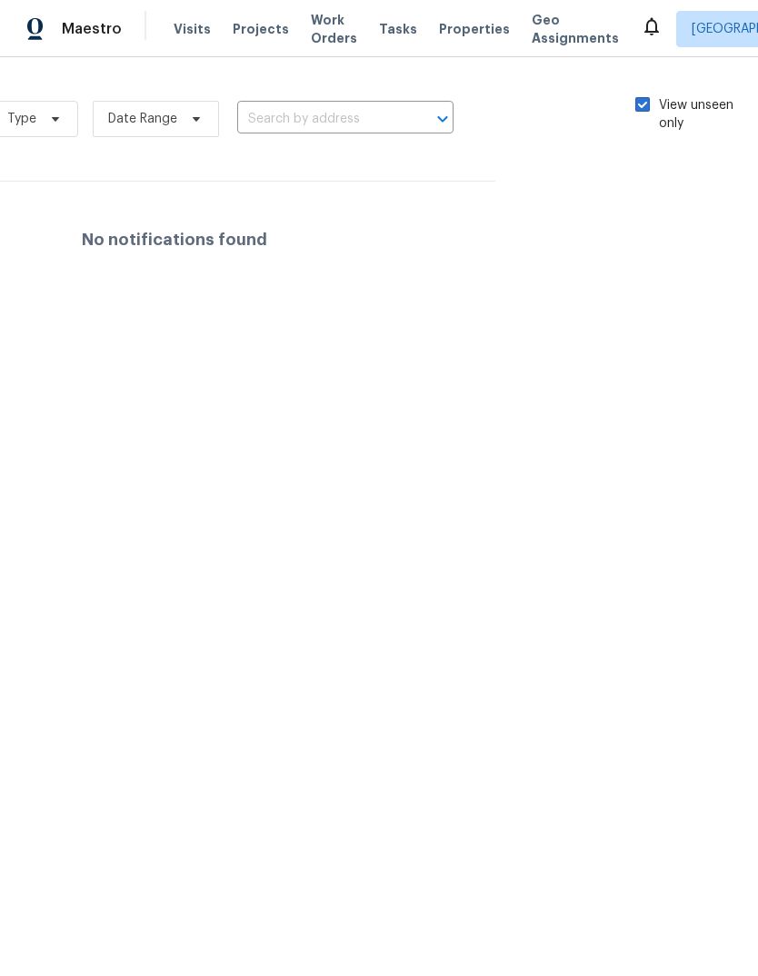
click at [639, 101] on span at bounding box center [642, 104] width 15 height 15
click at [639, 101] on input "View unseen only" at bounding box center [641, 102] width 12 height 12
checkbox input "false"
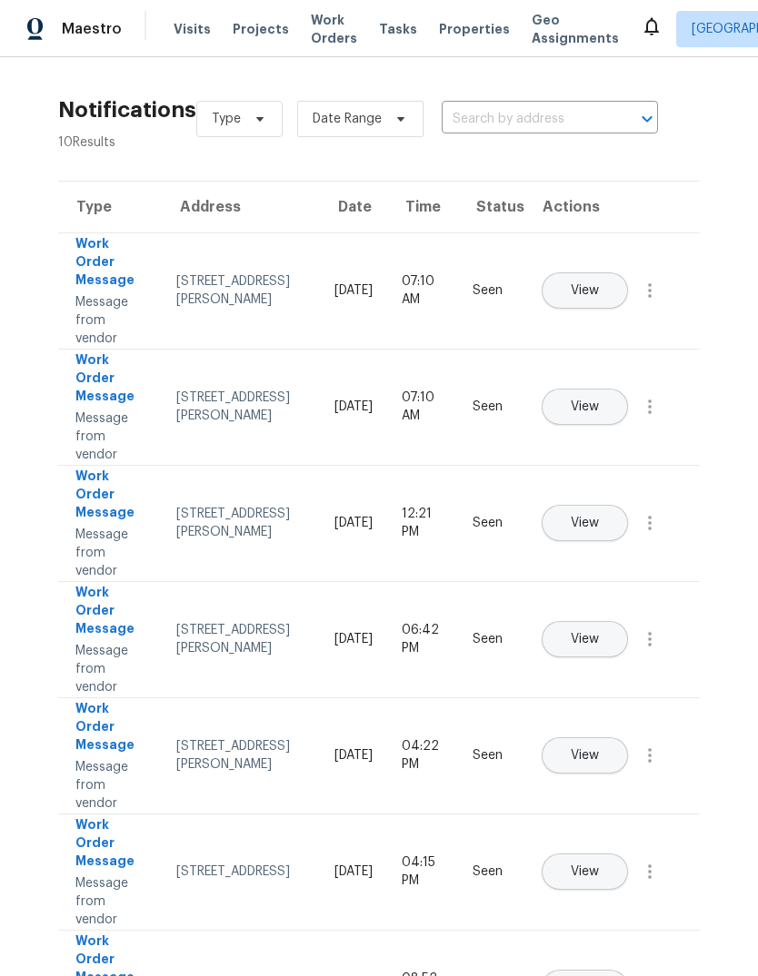
scroll to position [0, 0]
click at [204, 286] on div "[STREET_ADDRESS][PERSON_NAME]" at bounding box center [240, 291] width 129 height 36
click at [223, 302] on div "[STREET_ADDRESS][PERSON_NAME]" at bounding box center [240, 291] width 129 height 36
click at [443, 23] on span "Properties" at bounding box center [474, 29] width 71 height 18
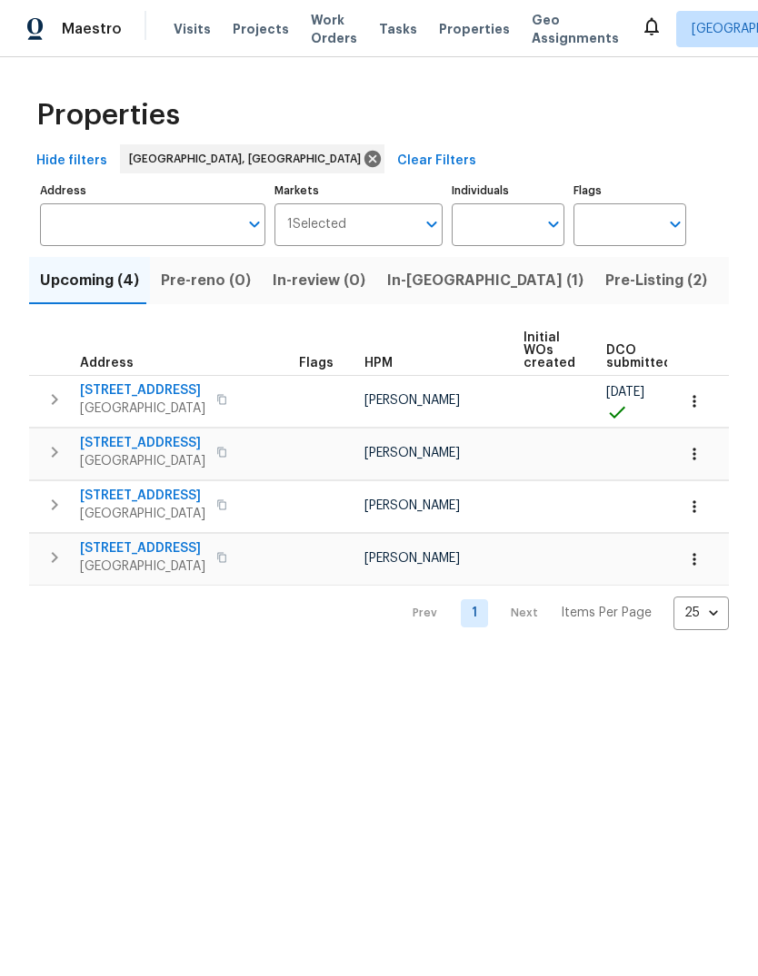
click at [728, 281] on span "Listed (23)" at bounding box center [766, 280] width 77 height 25
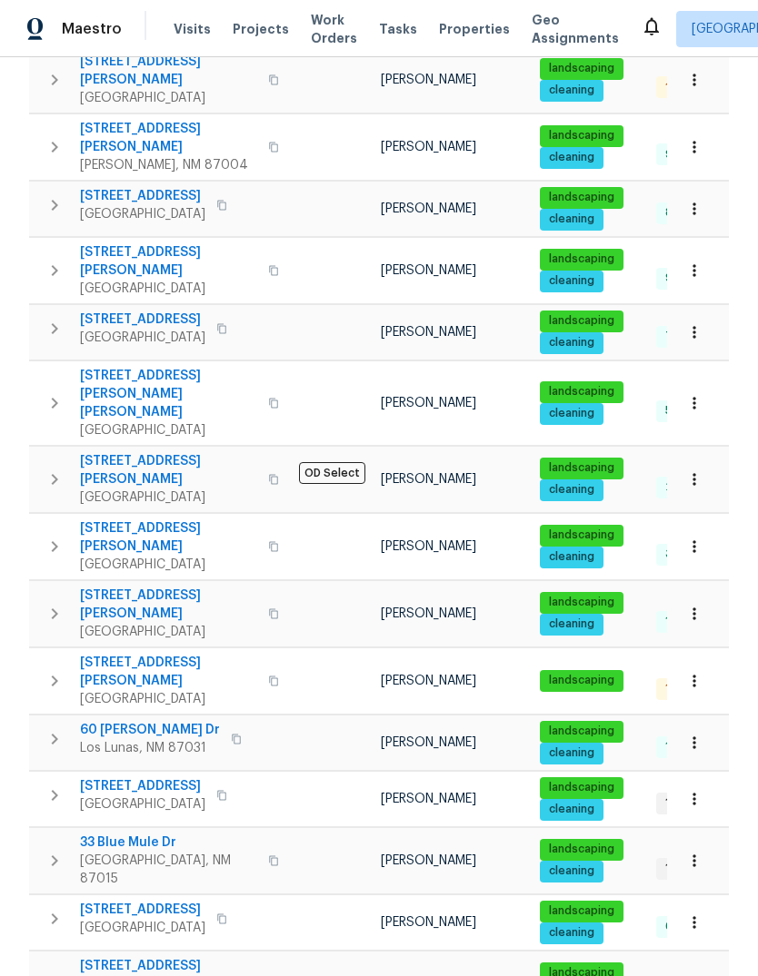
scroll to position [558, 0]
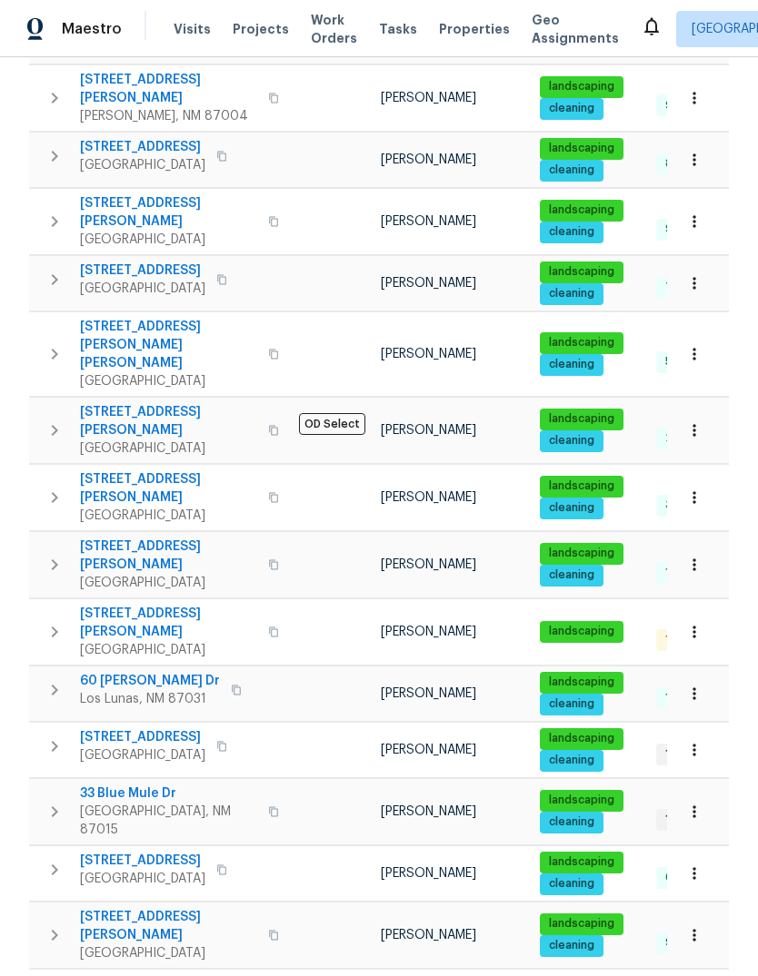
click at [45, 621] on icon "button" at bounding box center [55, 632] width 22 height 22
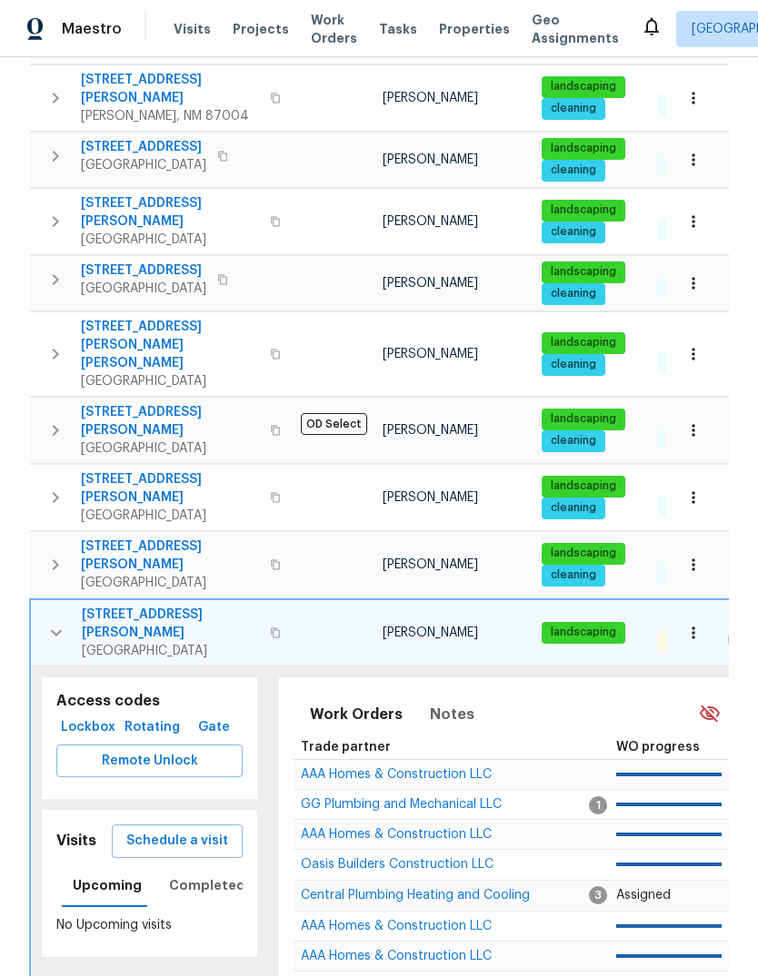
click at [176, 830] on span "Schedule a visit" at bounding box center [177, 841] width 102 height 23
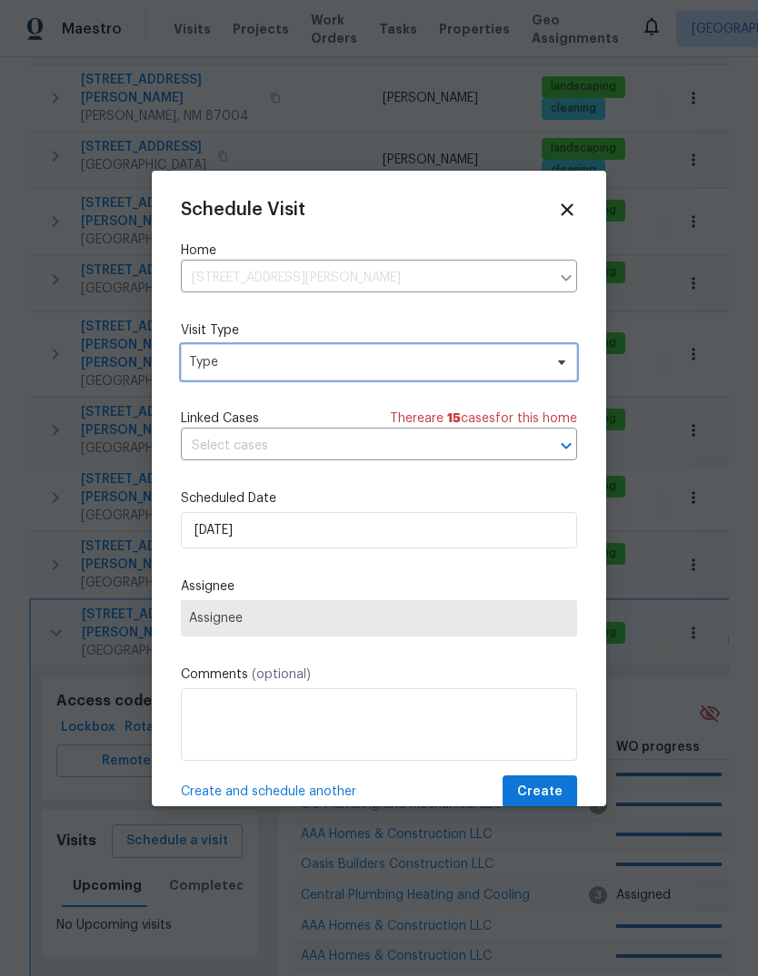
click at [212, 357] on span "Type" at bounding box center [365, 362] width 353 height 18
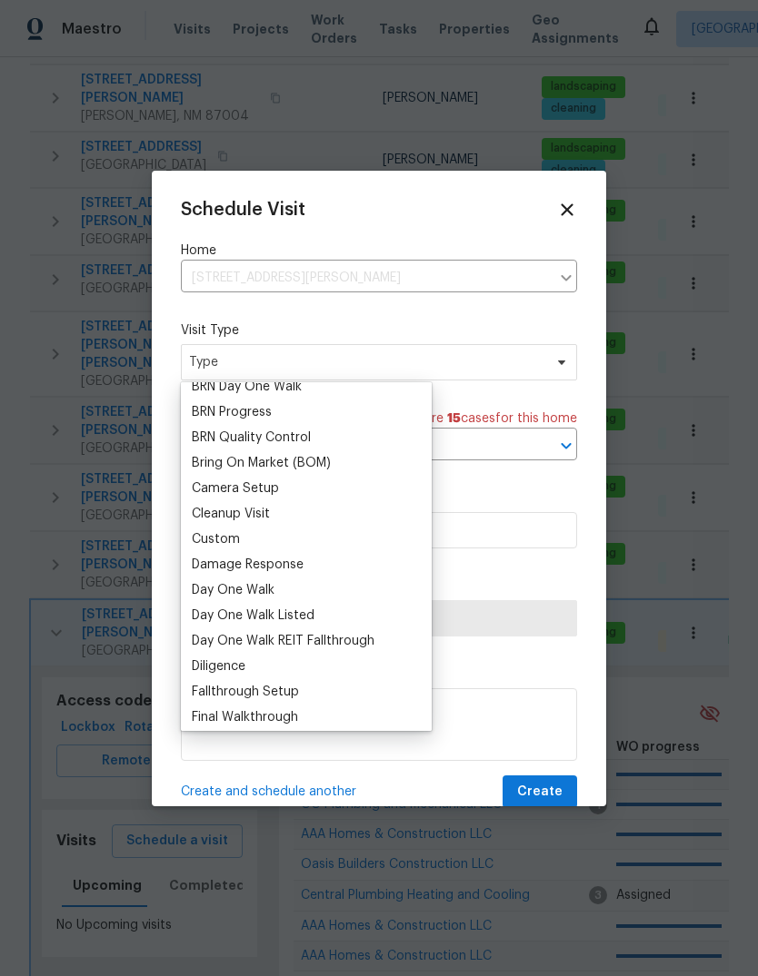
scroll to position [140, 0]
click at [225, 546] on div "Custom" at bounding box center [216, 539] width 48 height 18
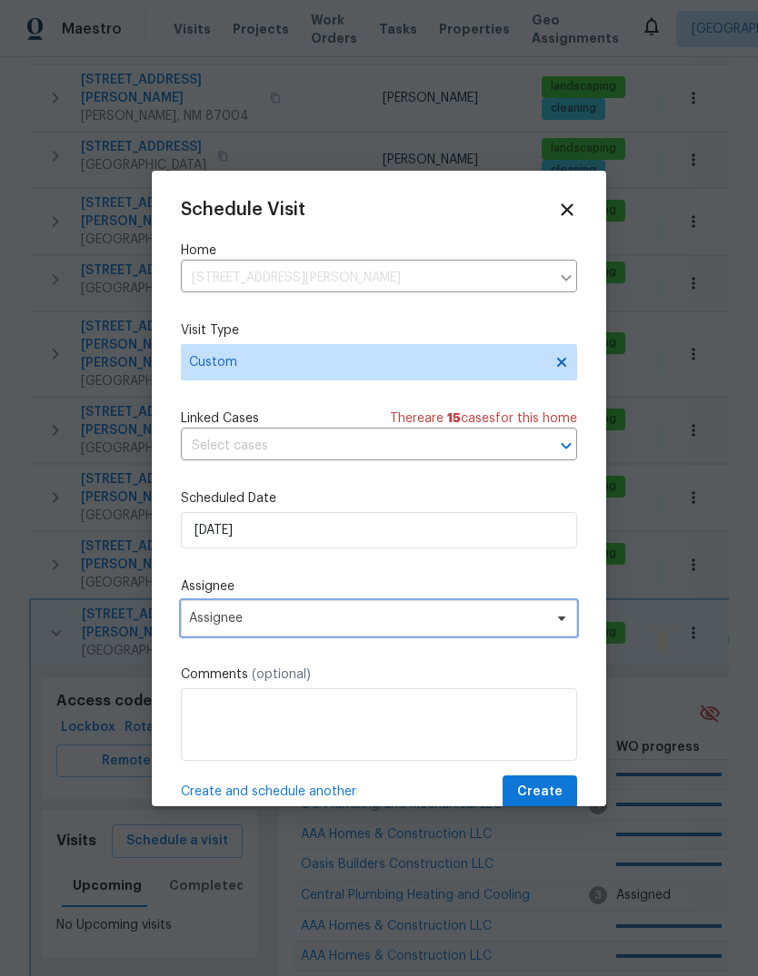
click at [254, 616] on span "Assignee" at bounding box center [367, 618] width 356 height 15
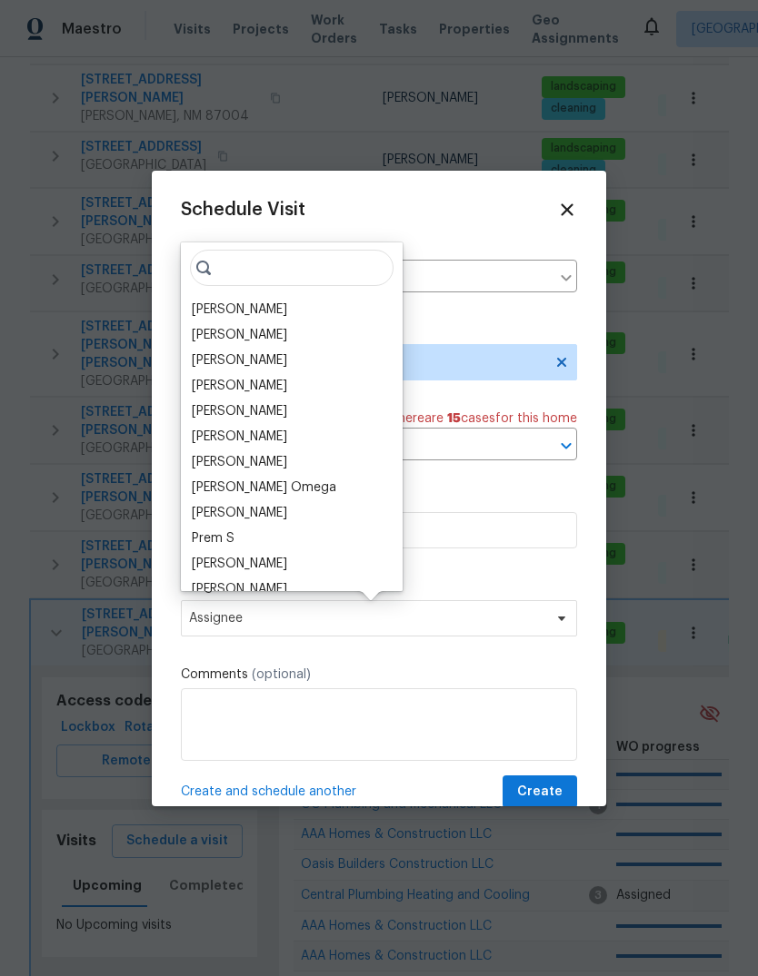
click at [261, 311] on div "[PERSON_NAME]" at bounding box center [239, 310] width 95 height 18
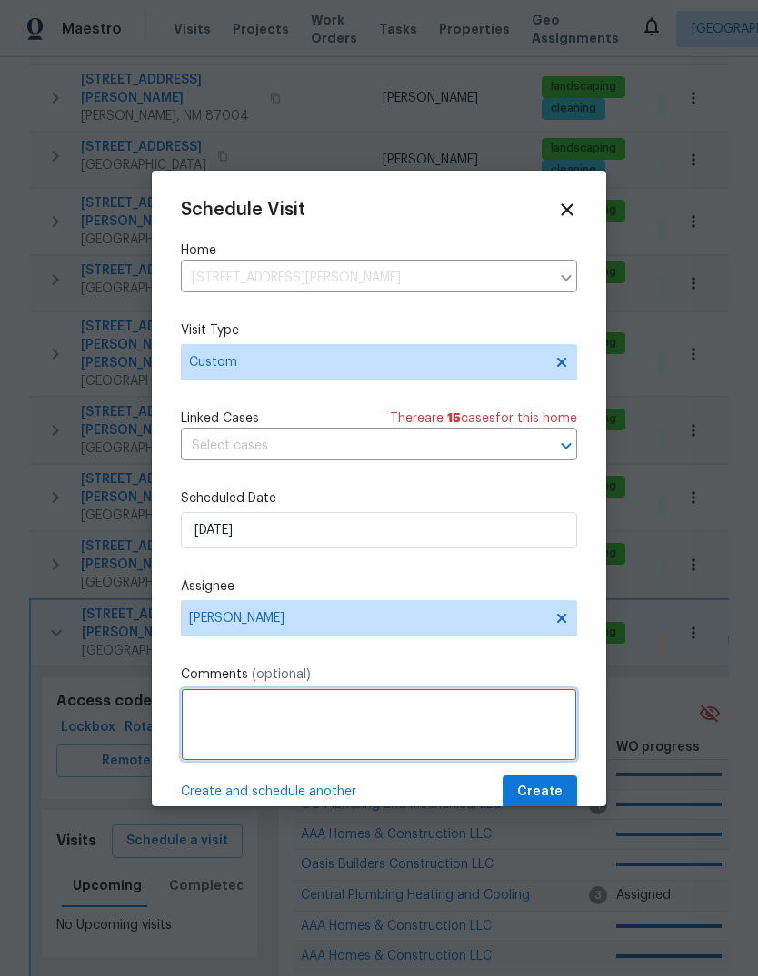
click at [223, 709] on textarea at bounding box center [379, 725] width 396 height 73
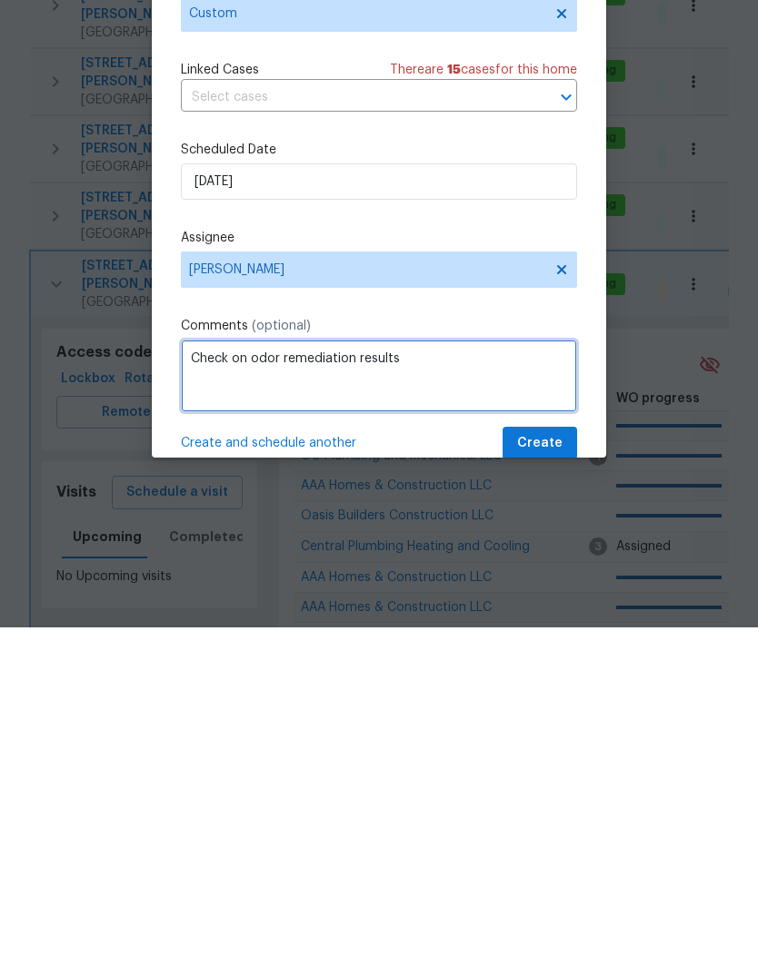
type textarea "Check on odor remediation results"
click at [551, 781] on span "Create" at bounding box center [539, 792] width 45 height 23
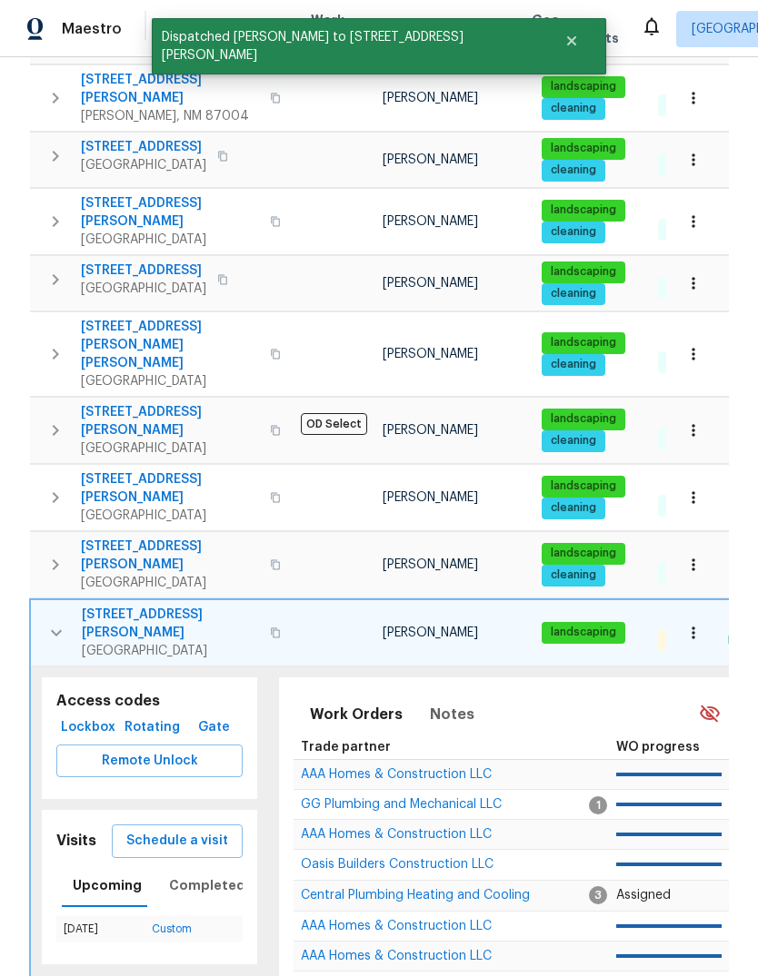
click at [48, 622] on icon "button" at bounding box center [56, 633] width 22 height 22
